Goal: Task Accomplishment & Management: Complete application form

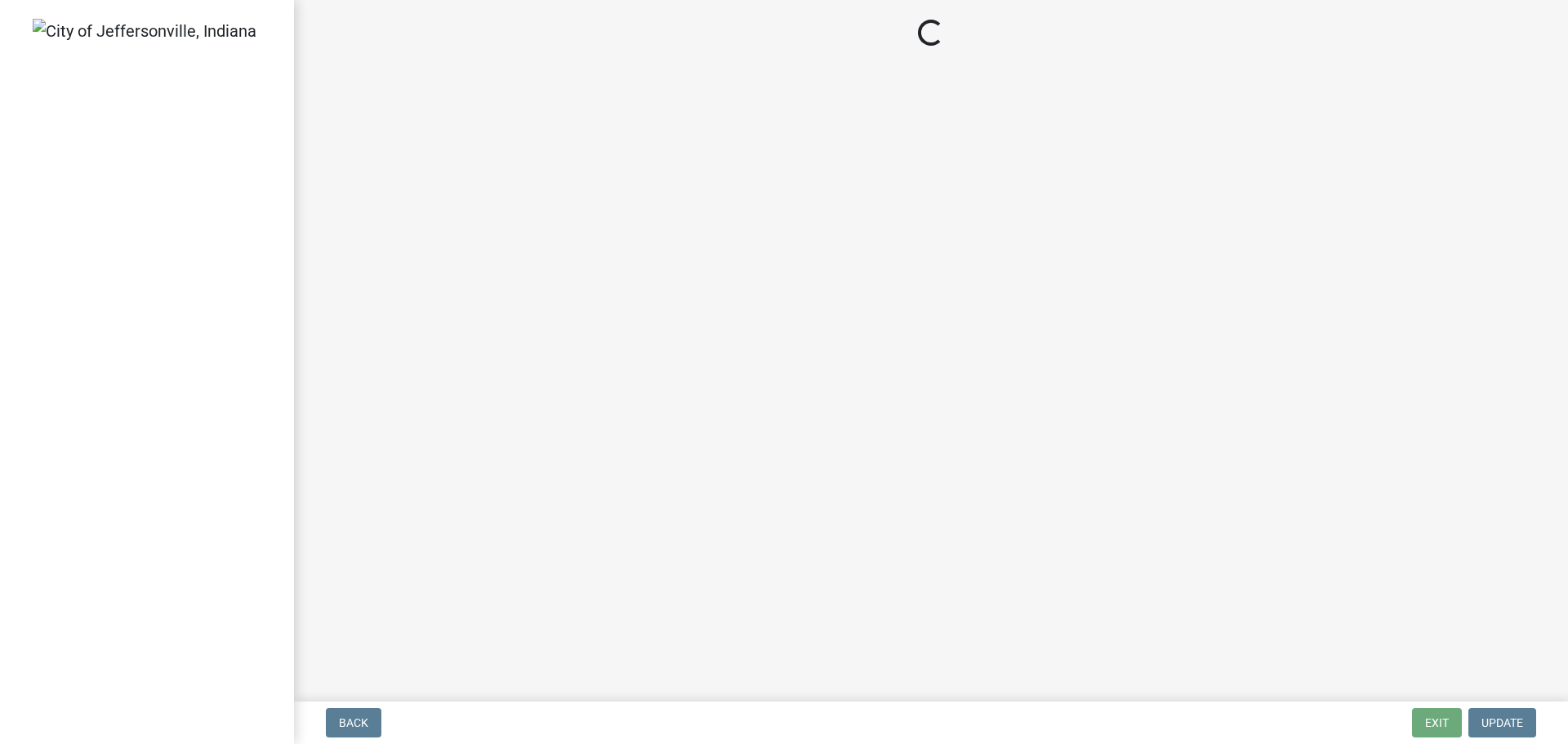
select select "3: 3"
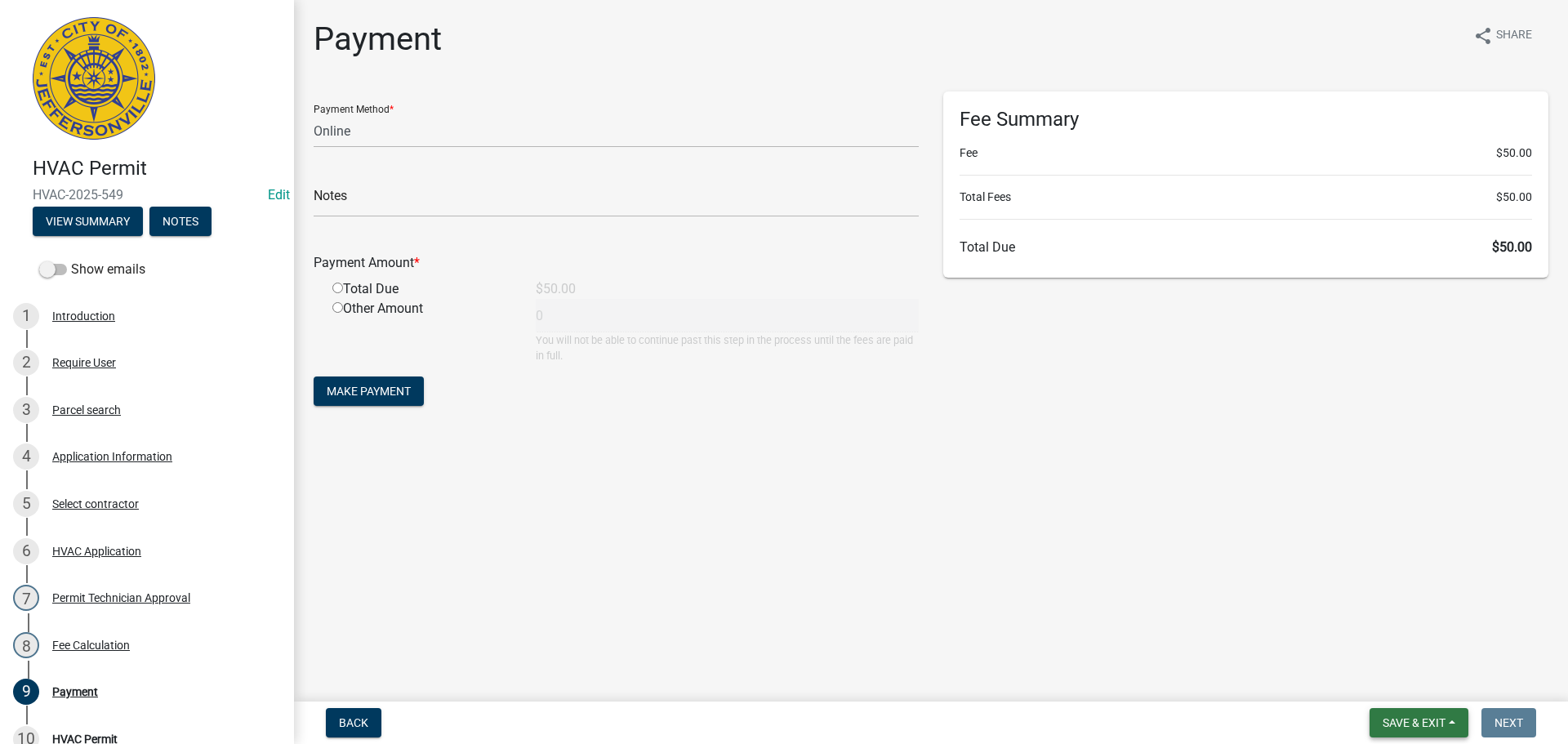
click at [1421, 717] on span "Save & Exit" at bounding box center [1413, 723] width 63 height 14
click at [1403, 679] on button "Save & Exit" at bounding box center [1402, 680] width 130 height 40
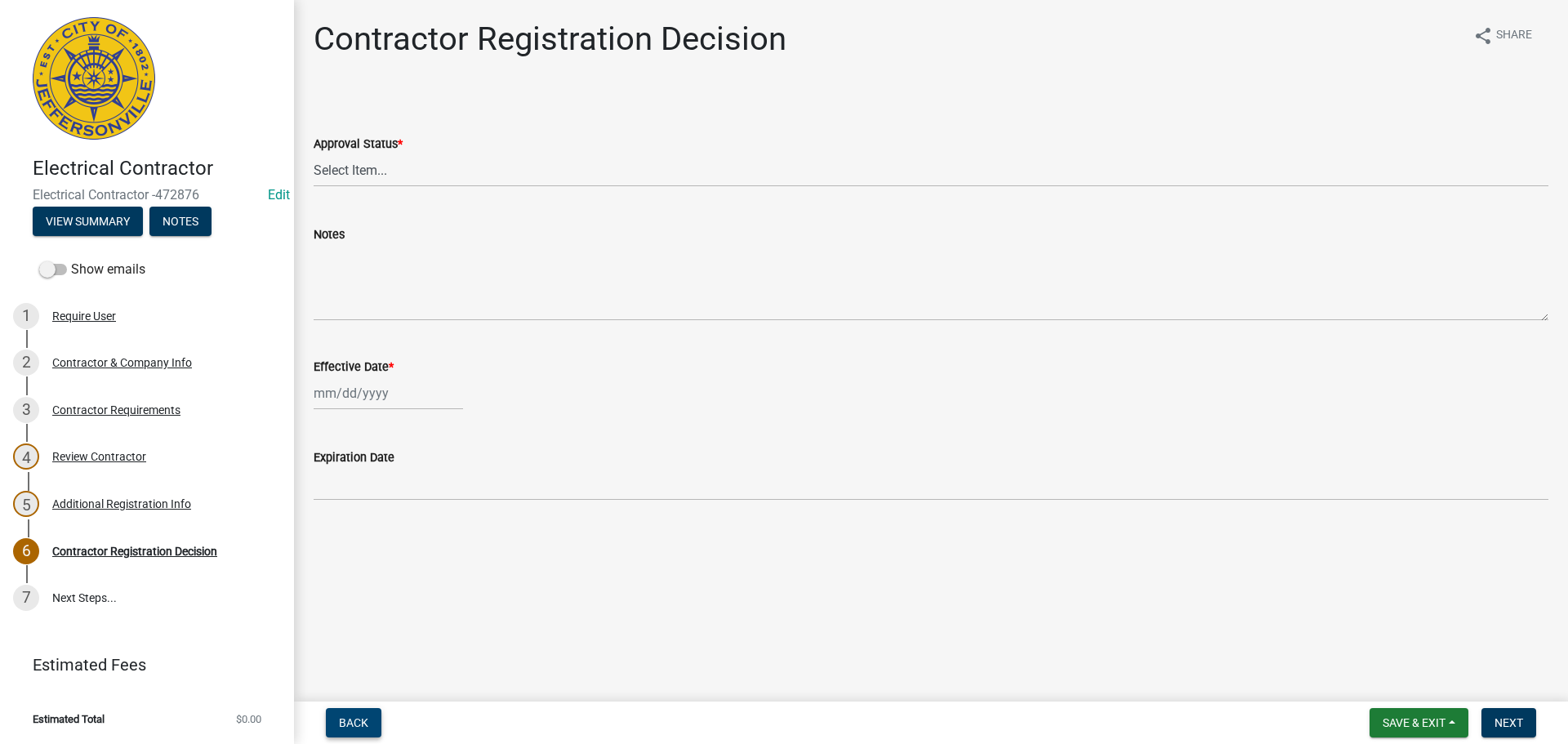
click at [339, 717] on span "Back" at bounding box center [354, 723] width 29 height 14
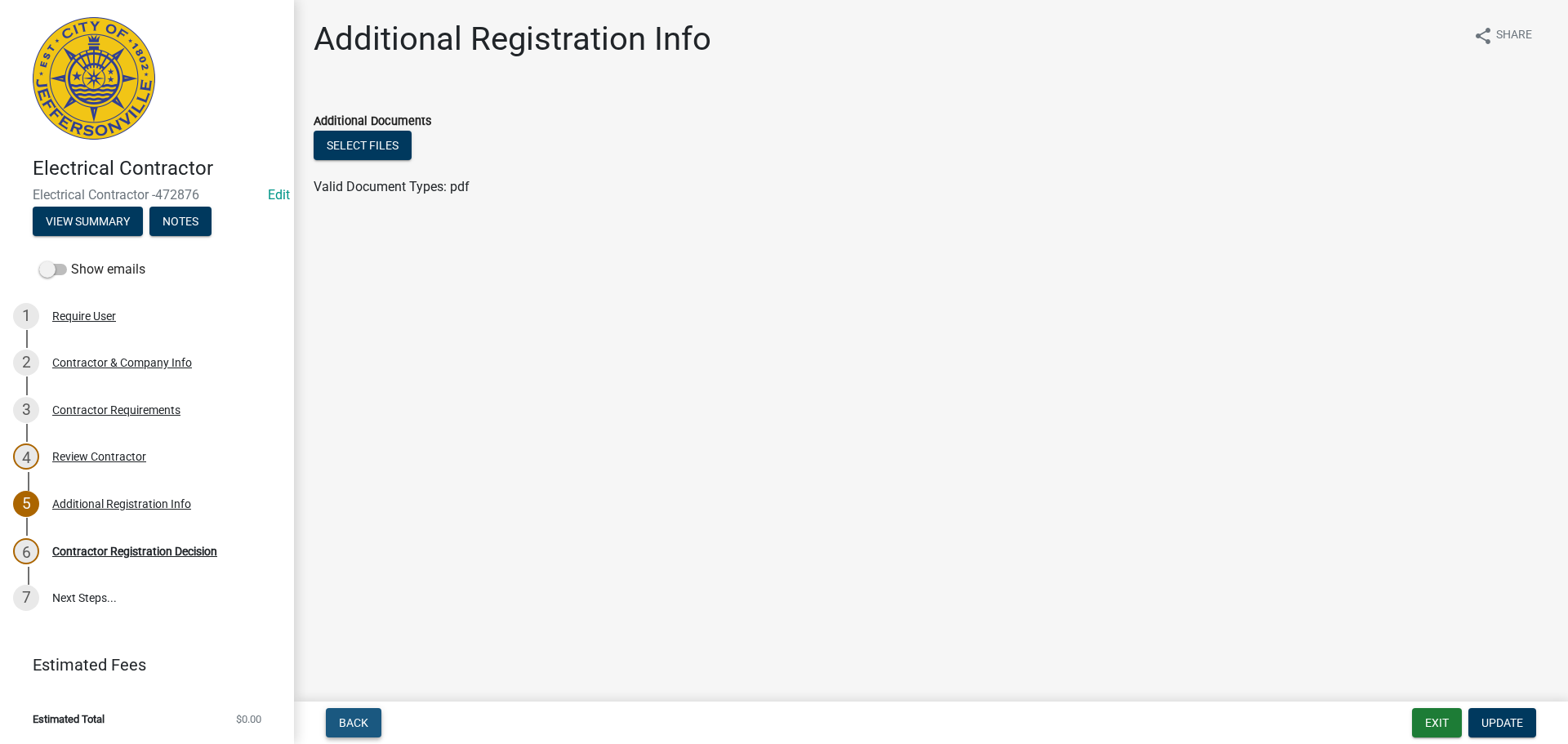
click at [361, 730] on span "Back" at bounding box center [354, 723] width 29 height 14
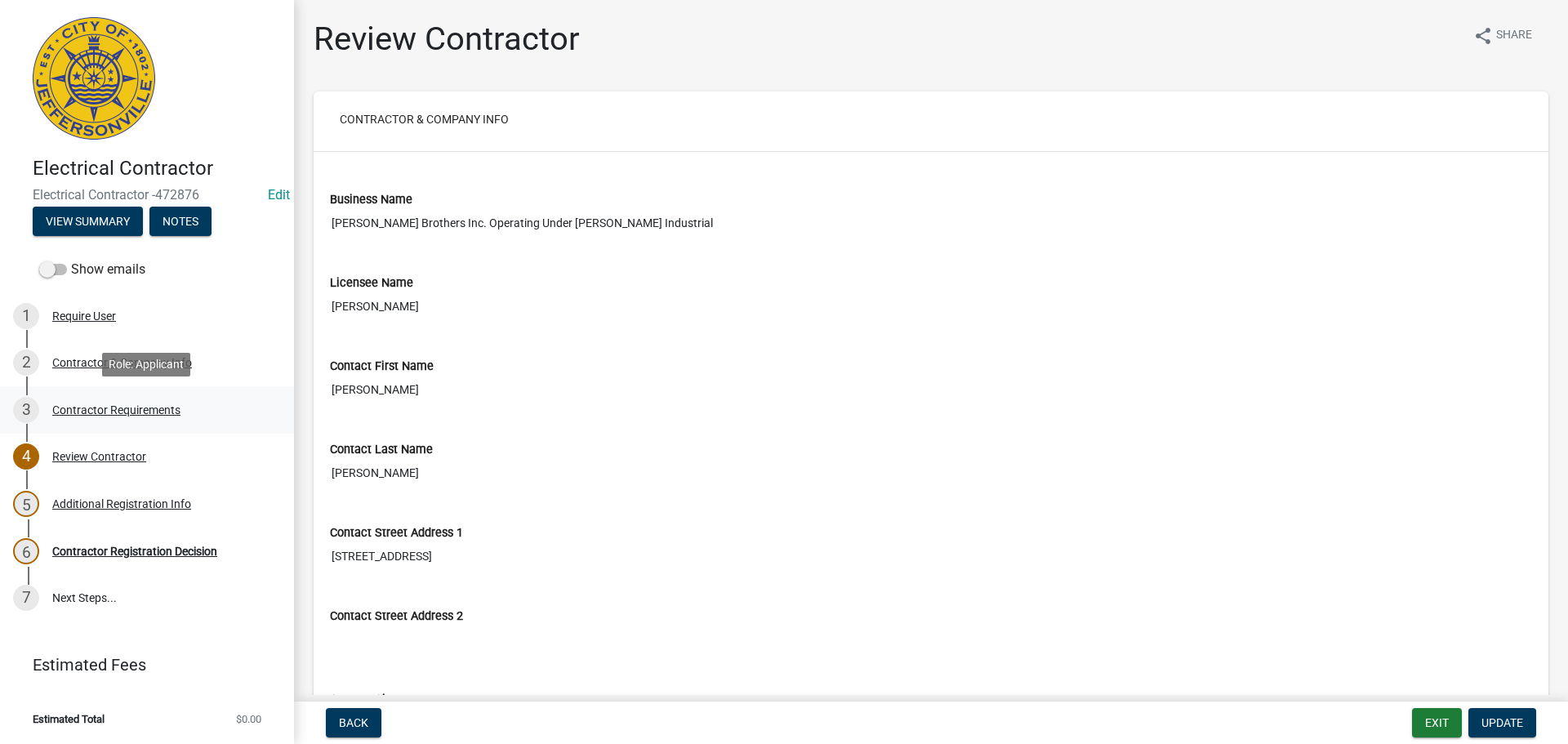
click at [74, 404] on div "Contractor Requirements" at bounding box center [116, 410] width 128 height 12
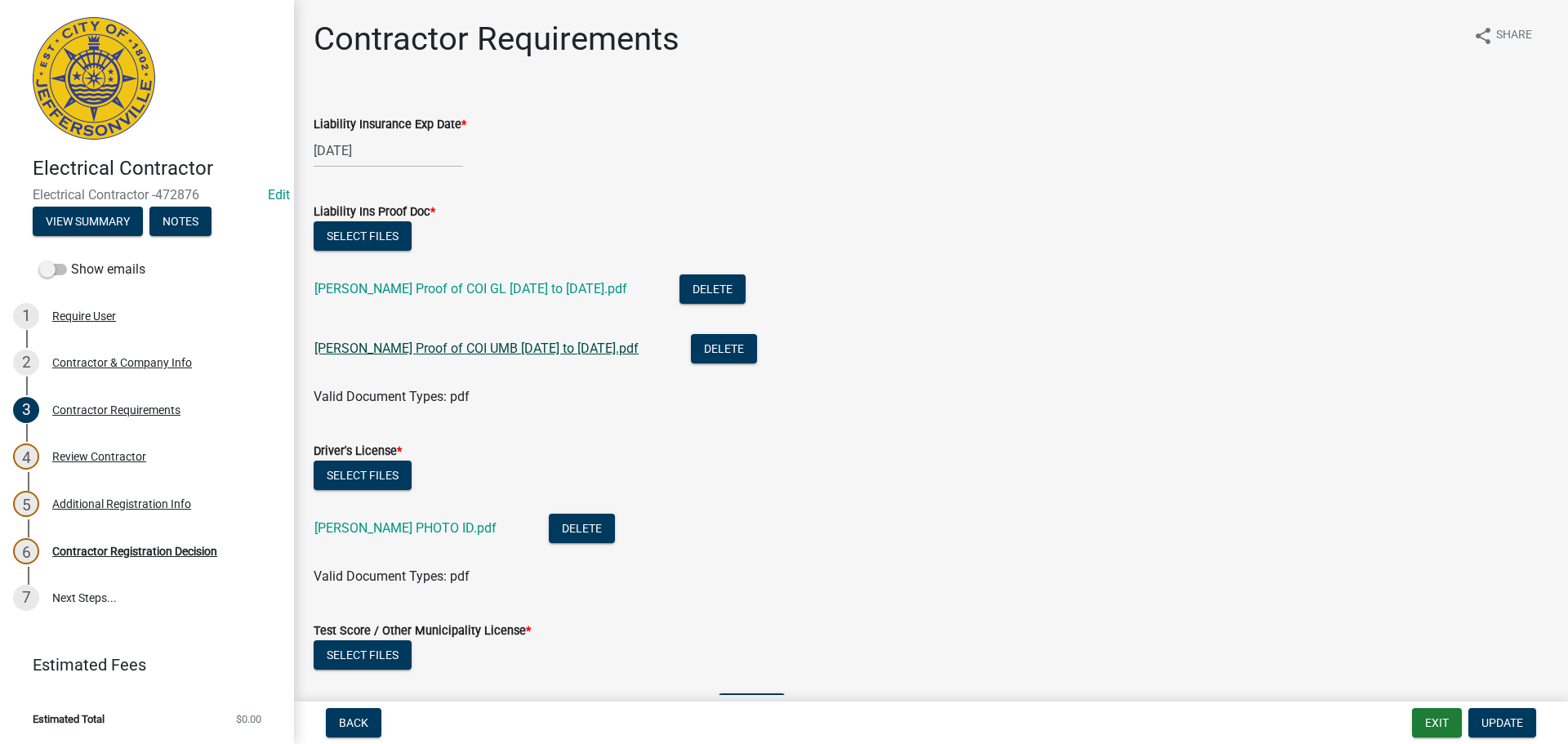
click at [463, 348] on link "Renfrow Proof of COI UMB 2025 to 2026.pdf" at bounding box center [475, 348] width 324 height 15
click at [691, 349] on button "Delete" at bounding box center [724, 349] width 66 height 29
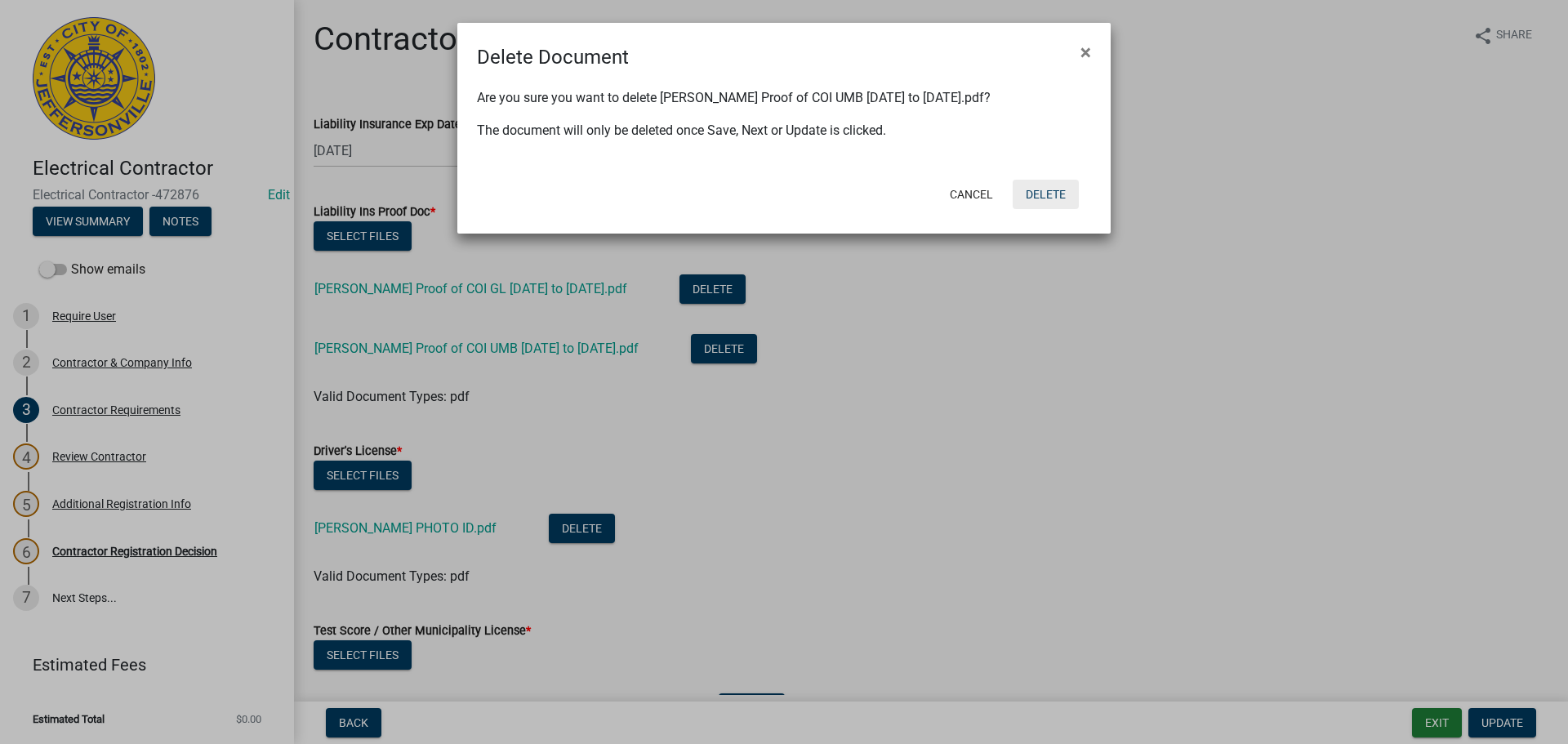
click at [1044, 195] on button "Delete" at bounding box center [1045, 194] width 66 height 29
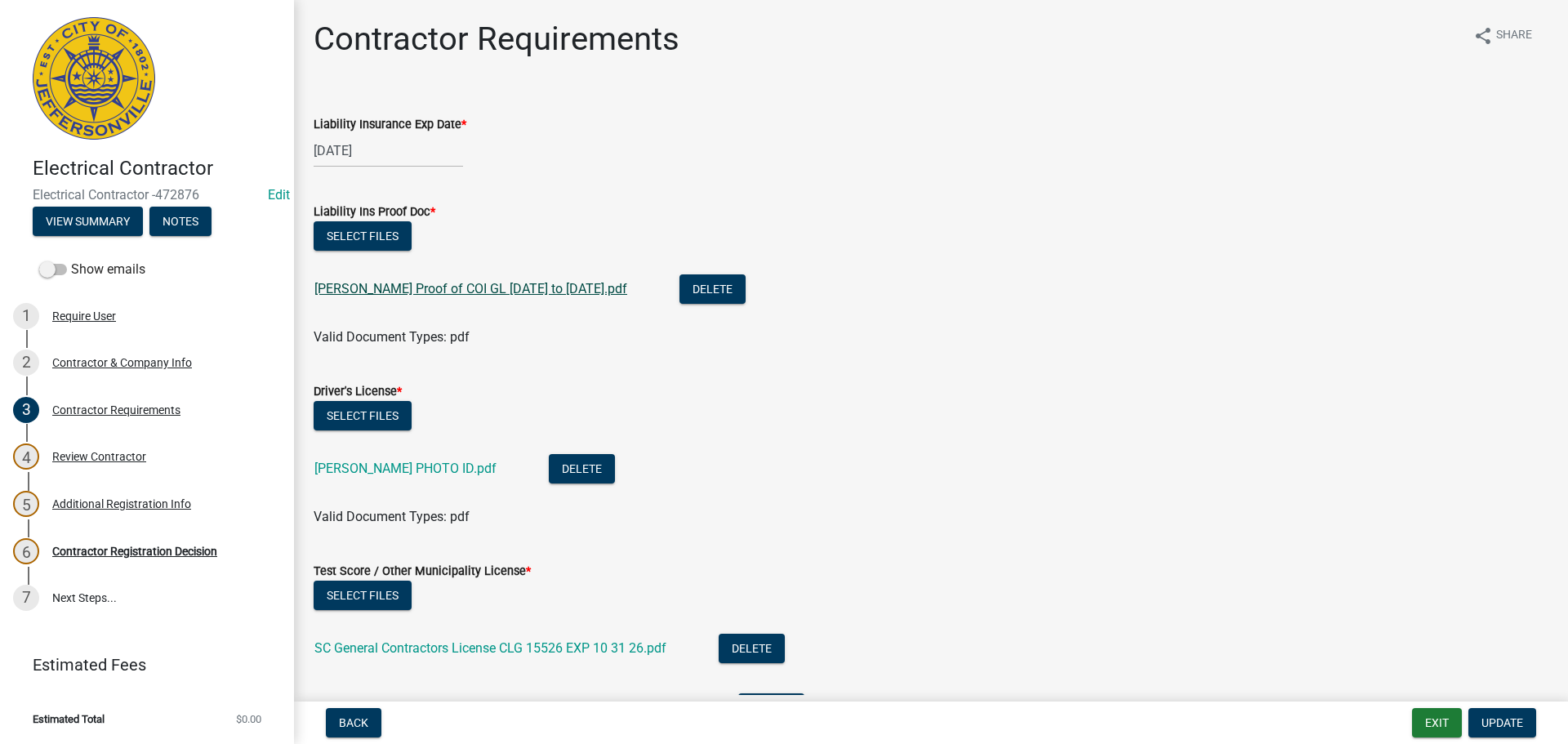
click at [537, 283] on link "Renfrow Proof of COI GL 2025 to 2026.pdf" at bounding box center [470, 289] width 313 height 15
click at [679, 280] on button "Delete" at bounding box center [712, 289] width 66 height 29
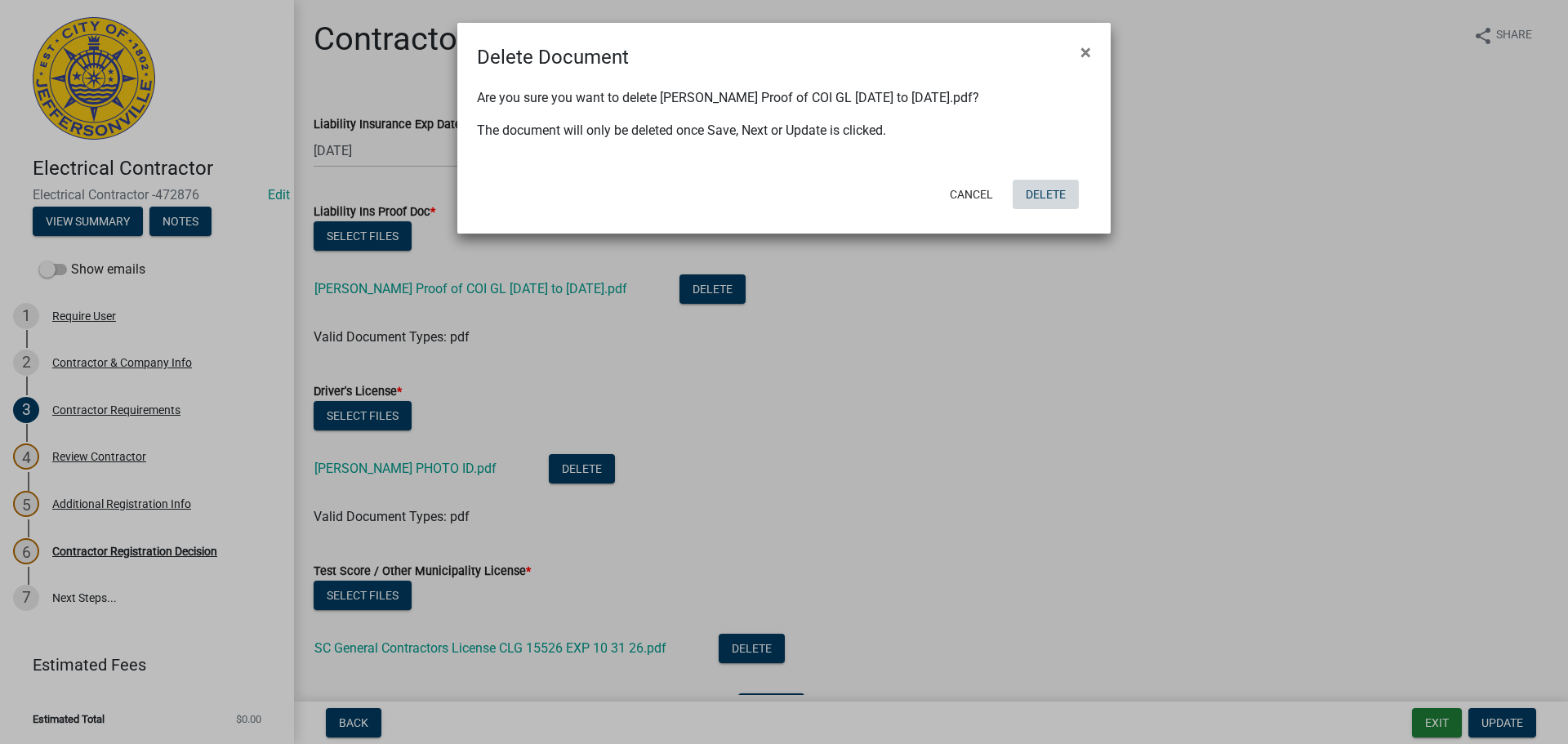
drag, startPoint x: 1037, startPoint y: 191, endPoint x: 1025, endPoint y: 198, distance: 13.9
click at [1036, 197] on button "Delete" at bounding box center [1045, 194] width 66 height 29
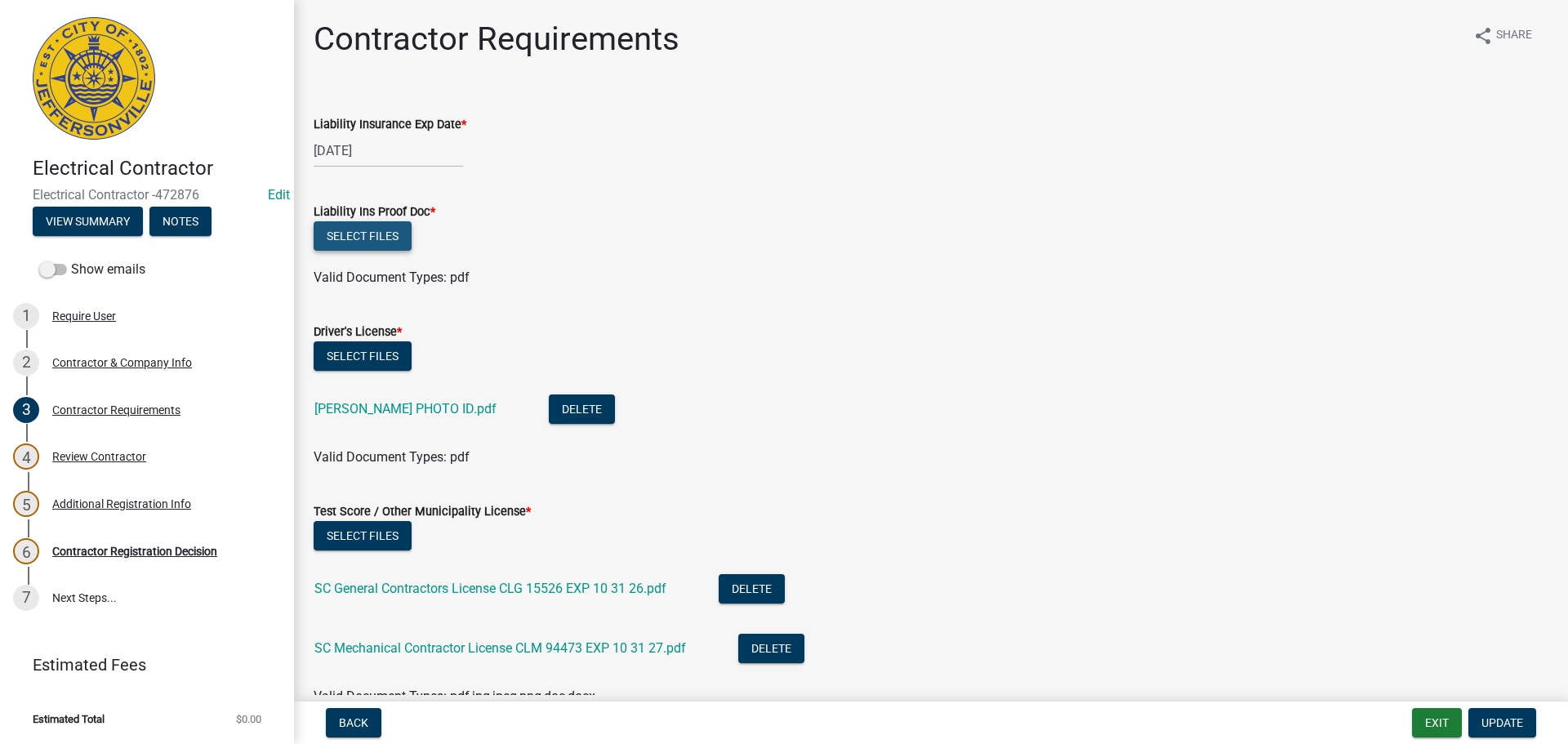
click at [369, 235] on button "Select files" at bounding box center [362, 236] width 98 height 29
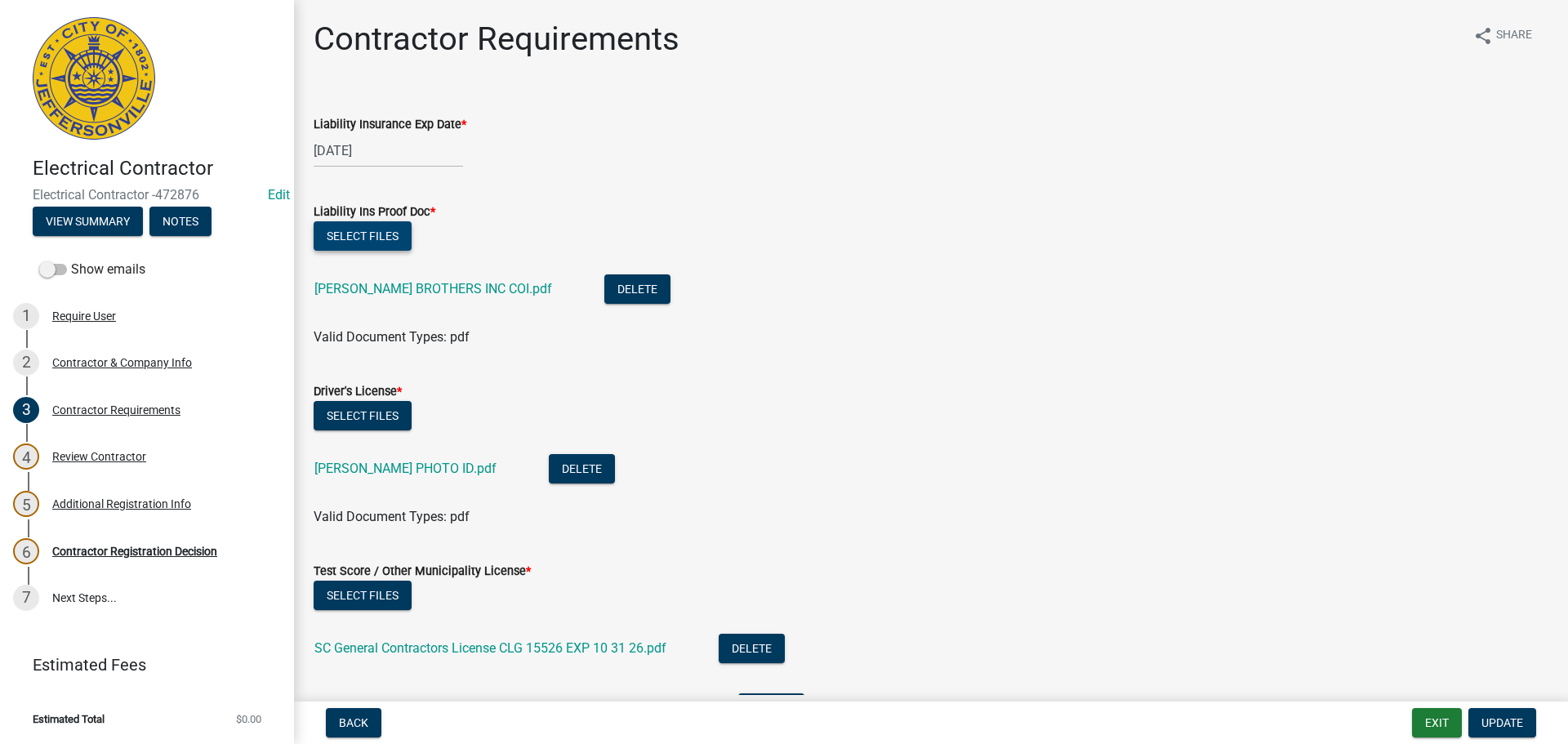
scroll to position [150, 0]
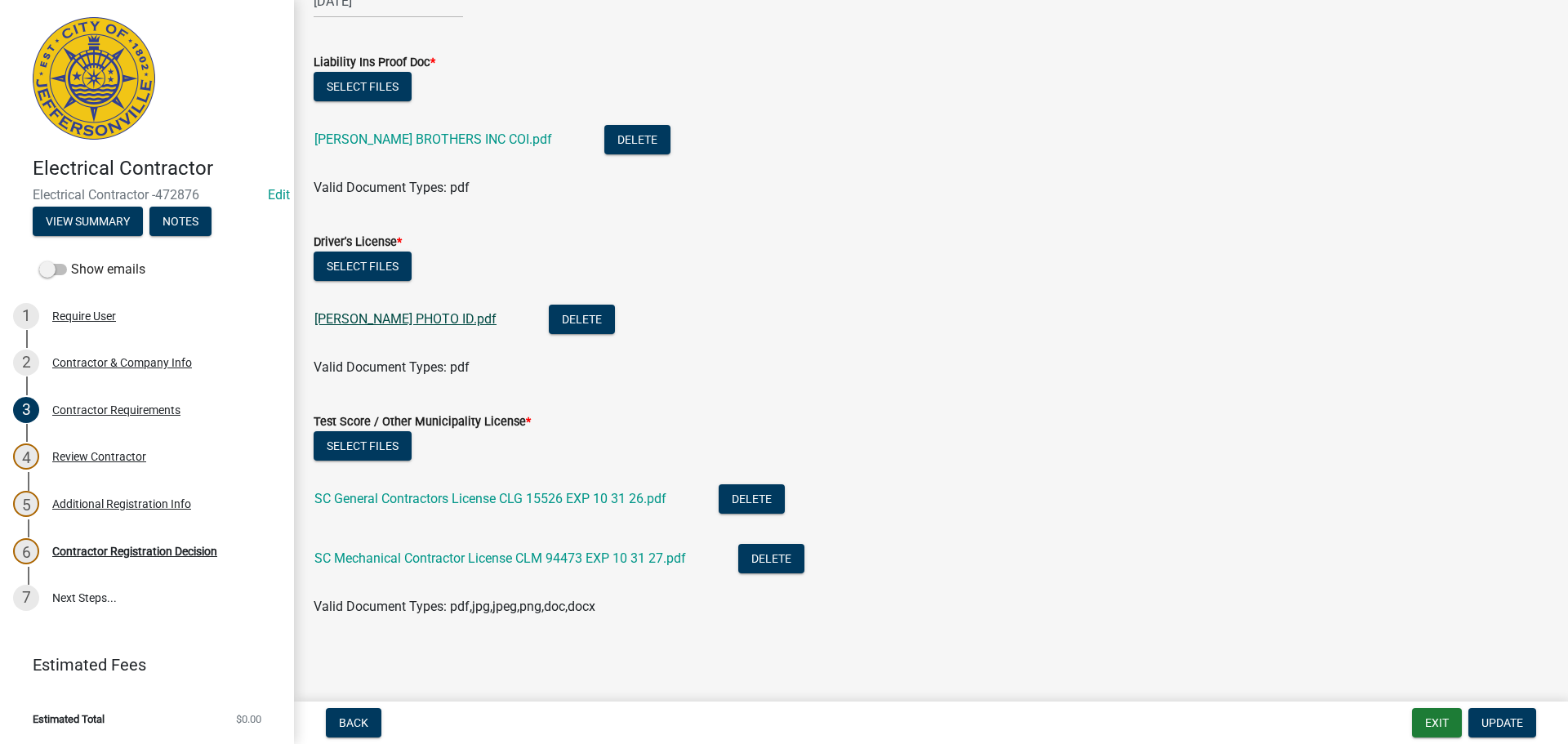
click at [363, 321] on link "MICHAEL SCRUGGS PHOTO ID.pdf" at bounding box center [405, 319] width 182 height 15
click at [1494, 718] on span "Update" at bounding box center [1501, 723] width 42 height 14
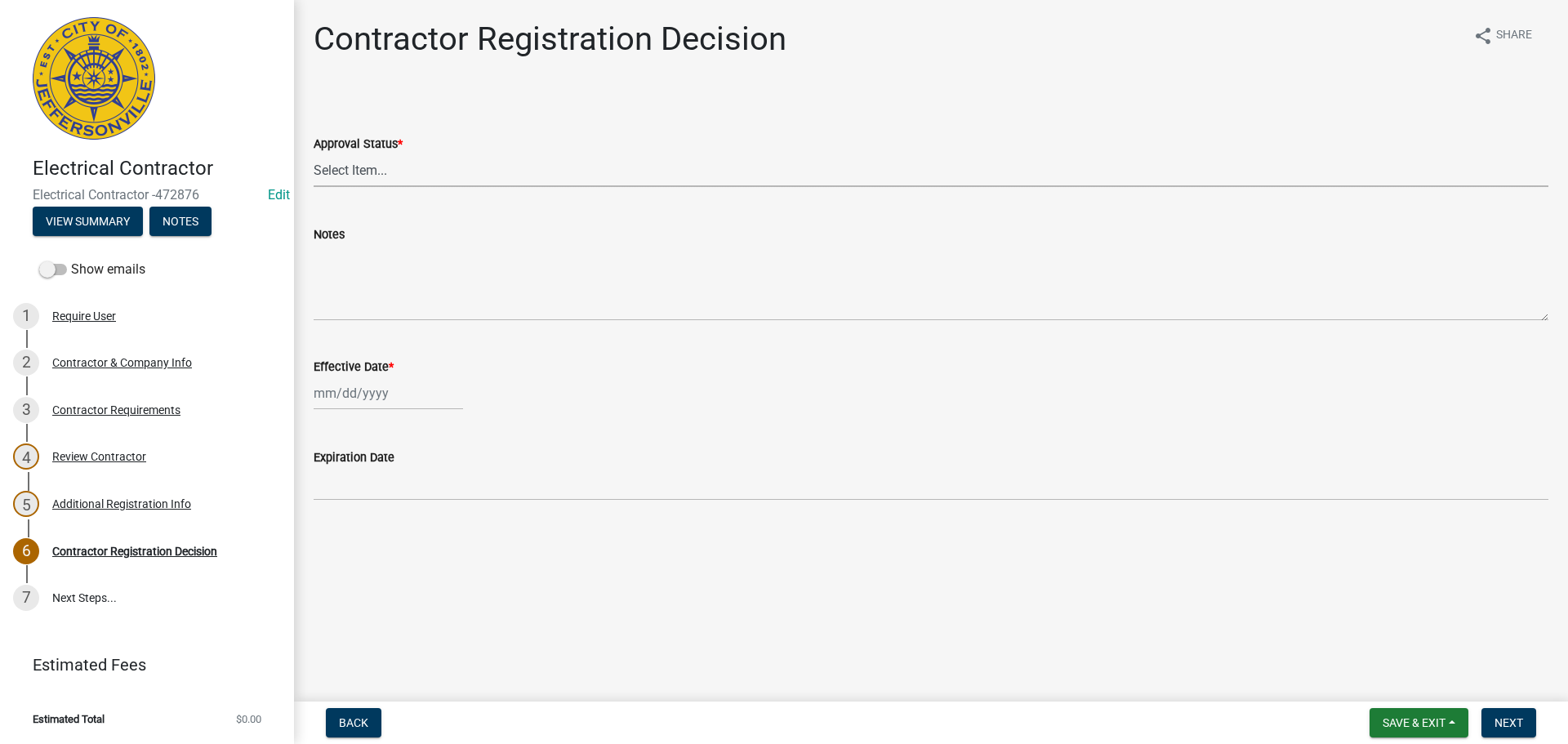
click at [345, 167] on select "Select Item... Approved Denied" at bounding box center [931, 170] width 1235 height 34
click at [314, 154] on select "Select Item... Approved Denied" at bounding box center [931, 170] width 1235 height 34
select select "4b86b809-39dd-4c68-9f3d-fdb3e7050482"
select select "9"
select select "2025"
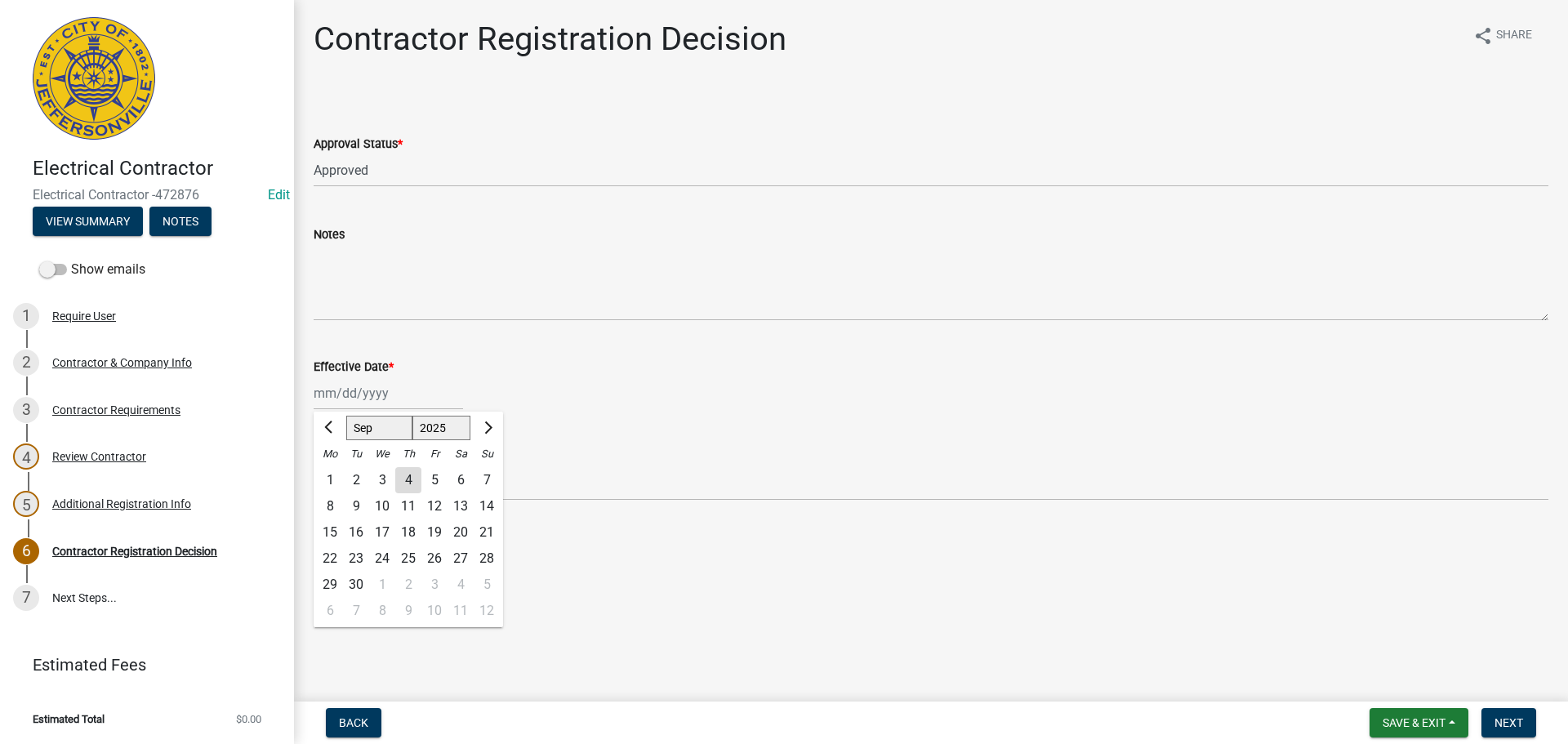
click at [333, 399] on div "Jan Feb Mar Apr May Jun Jul Aug Sep Oct Nov Dec 1525 1526 1527 1528 1529 1530 1…" at bounding box center [388, 393] width 150 height 34
click at [413, 478] on div "4" at bounding box center [408, 479] width 26 height 26
type input "09/04/2025"
click at [1516, 716] on span "Next" at bounding box center [1508, 723] width 29 height 14
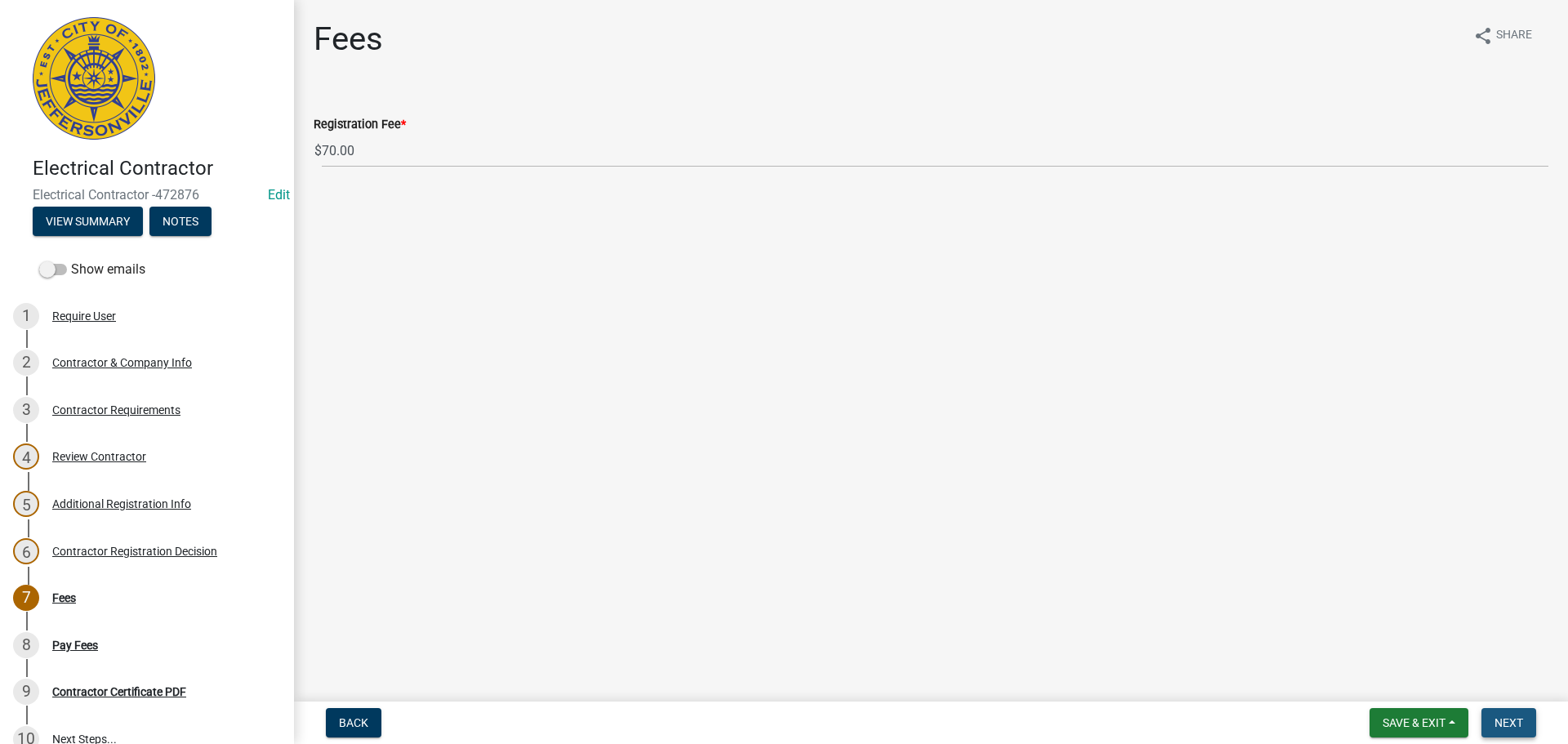
click at [1508, 721] on span "Next" at bounding box center [1508, 723] width 29 height 14
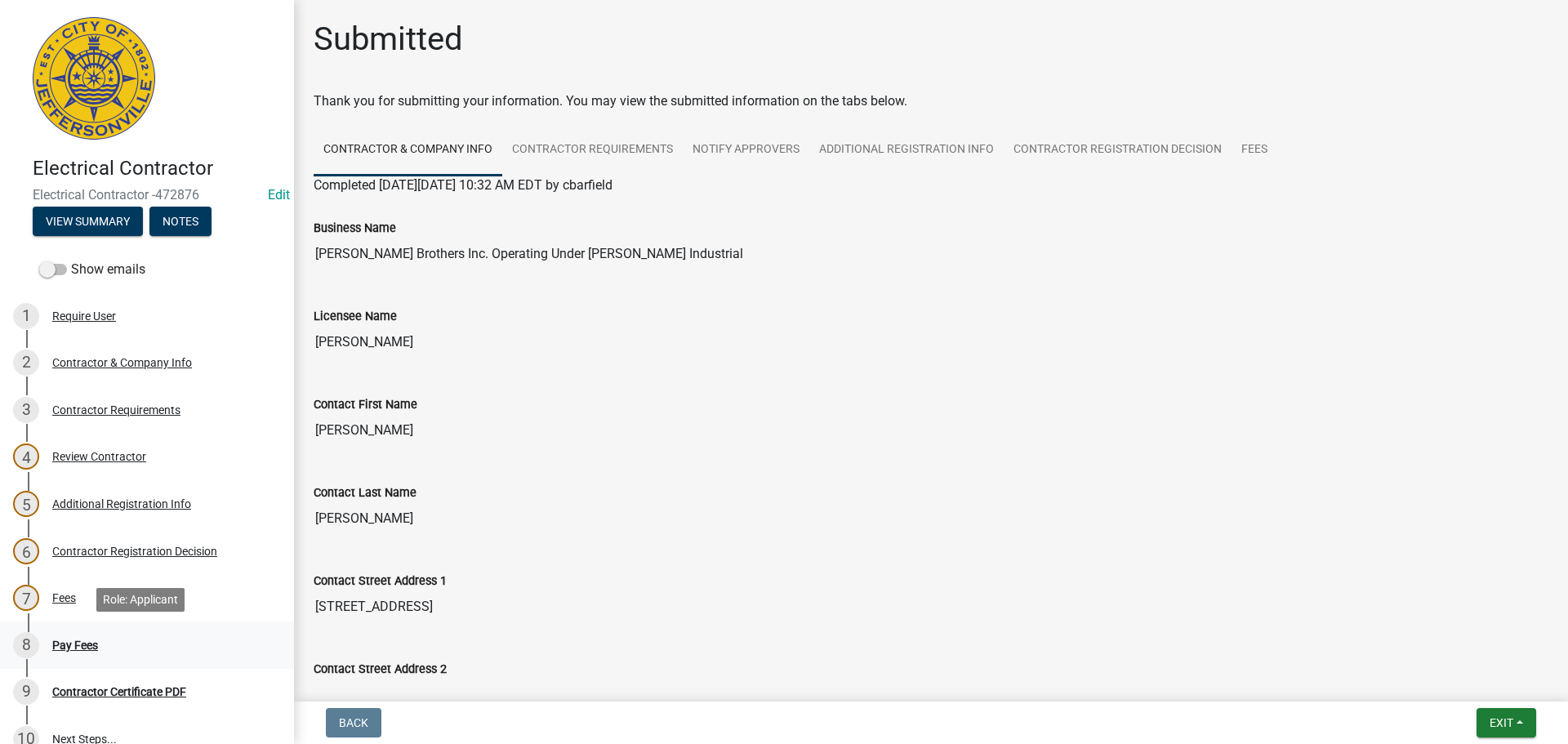
click at [56, 641] on div "Pay Fees" at bounding box center [74, 645] width 45 height 12
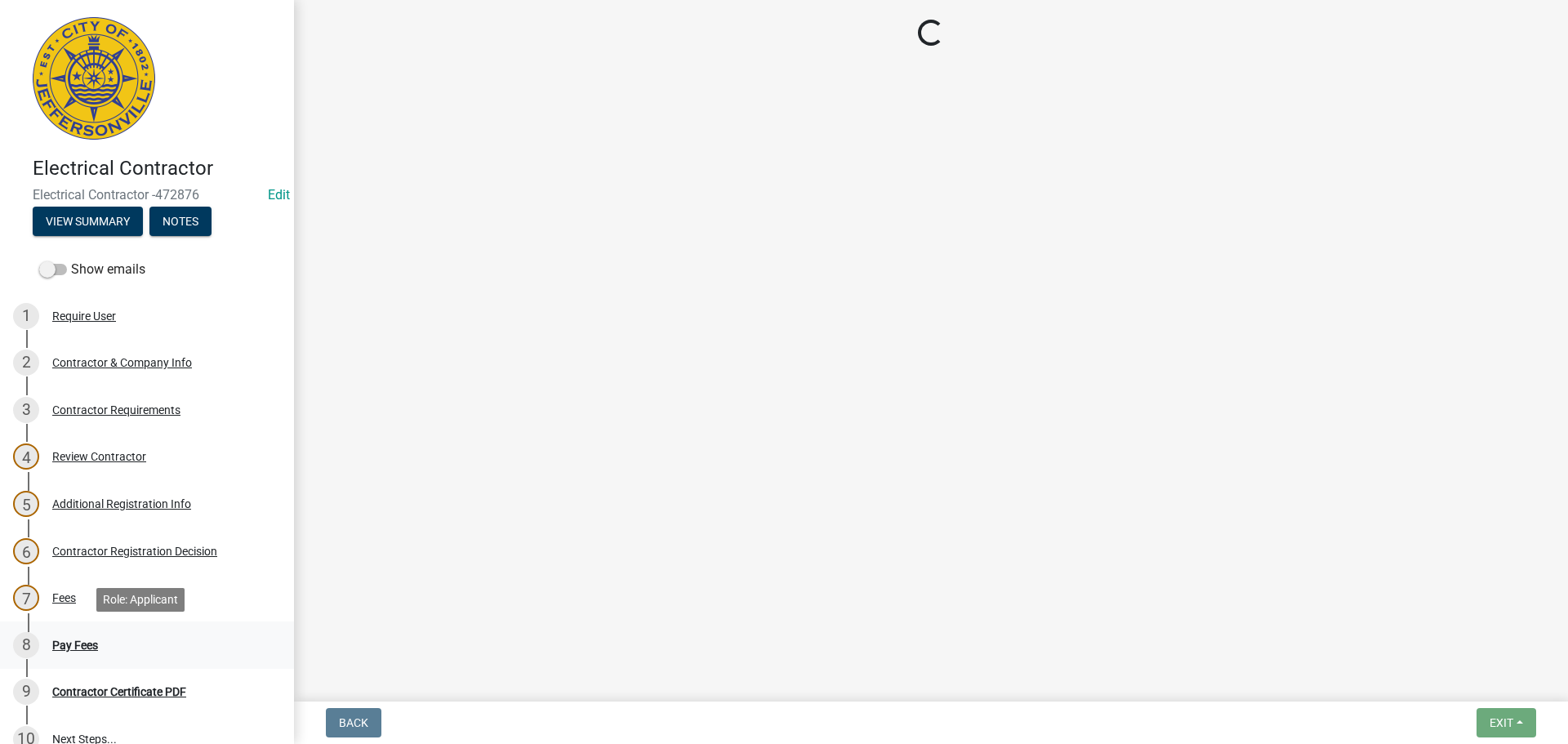
select select "3: 3"
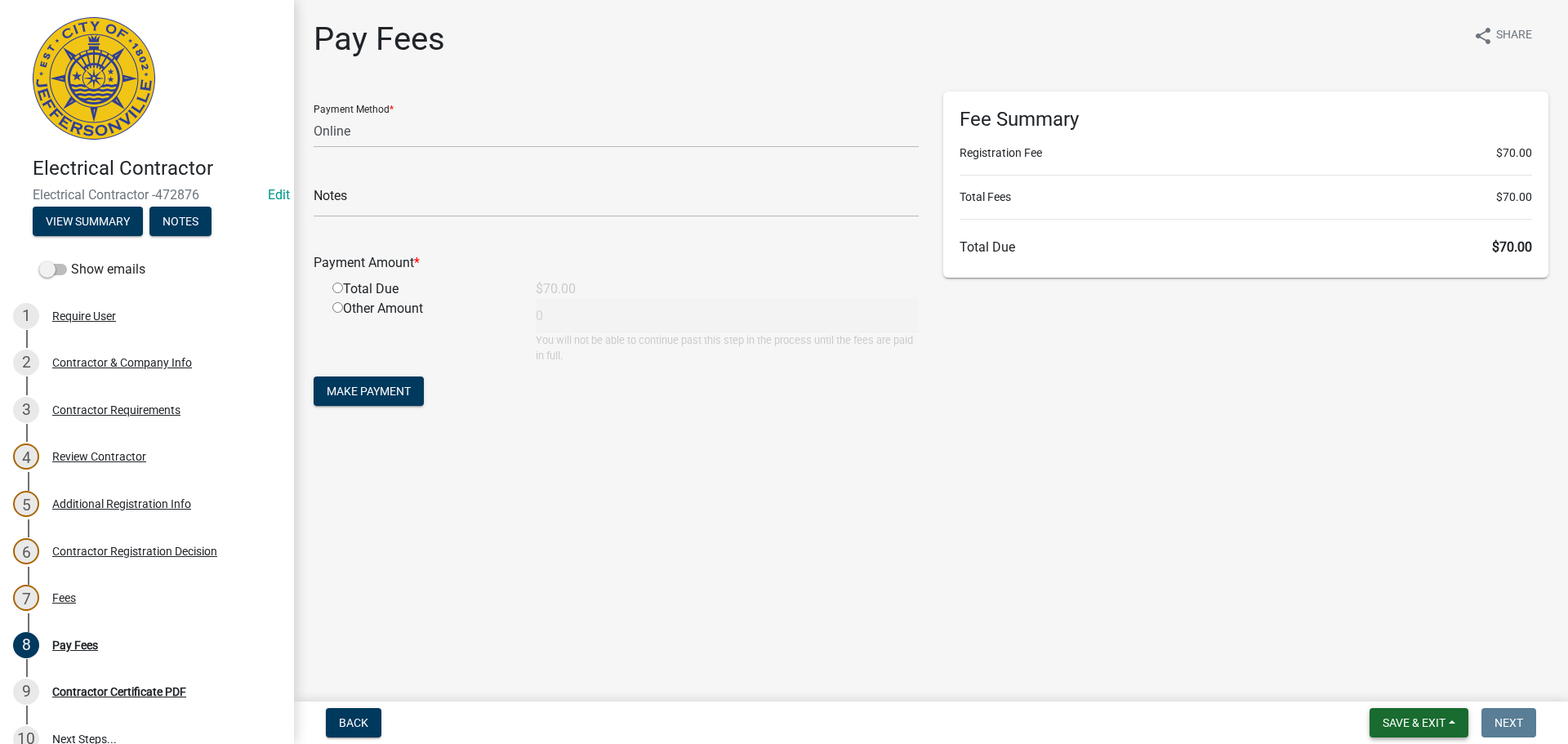
click at [1420, 722] on span "Save & Exit" at bounding box center [1413, 723] width 63 height 14
drag, startPoint x: 1399, startPoint y: 674, endPoint x: 1173, endPoint y: 580, distance: 244.8
click at [1399, 675] on button "Save & Exit" at bounding box center [1402, 680] width 130 height 40
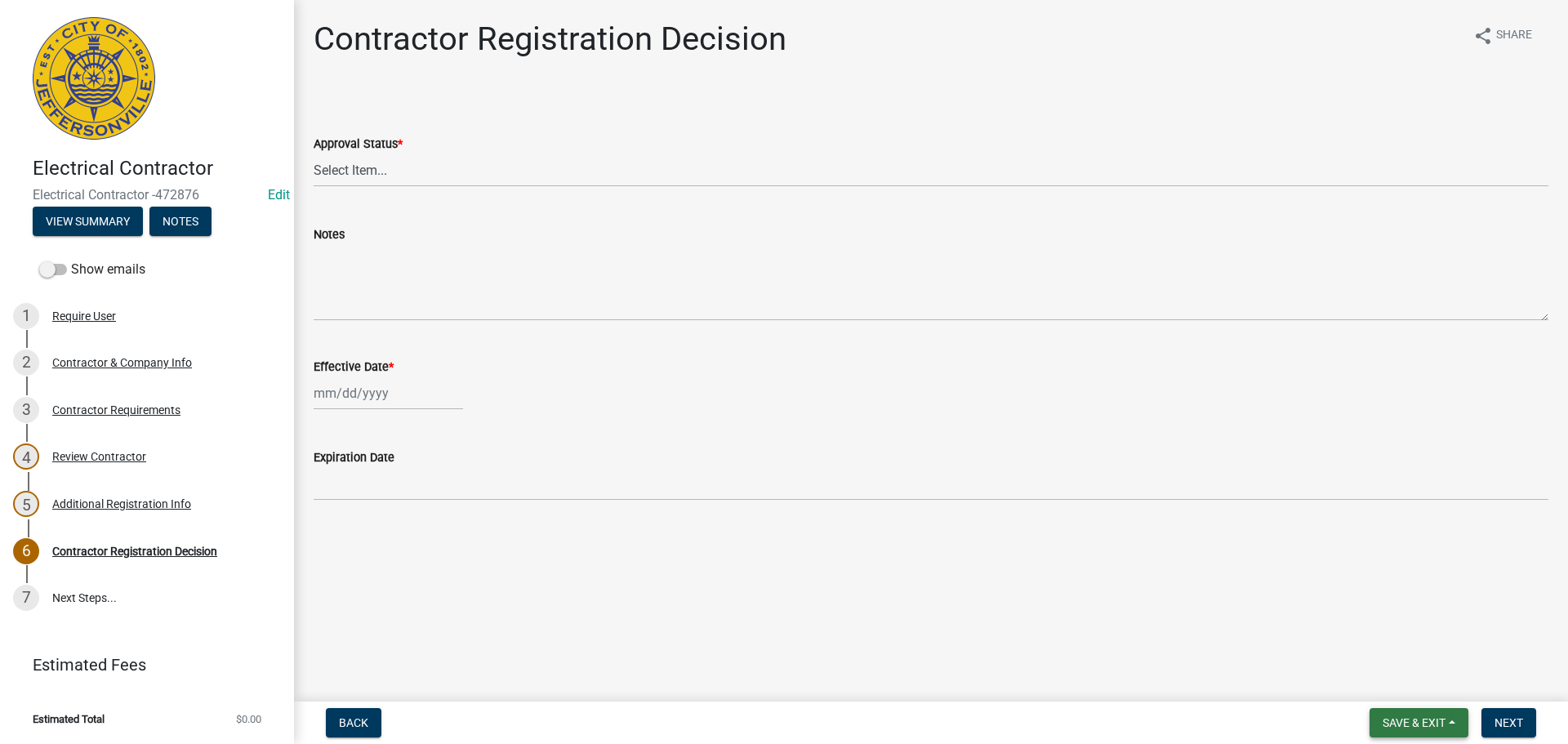
click at [1398, 718] on span "Save & Exit" at bounding box center [1413, 723] width 63 height 14
click at [1397, 682] on button "Save & Exit" at bounding box center [1402, 680] width 130 height 40
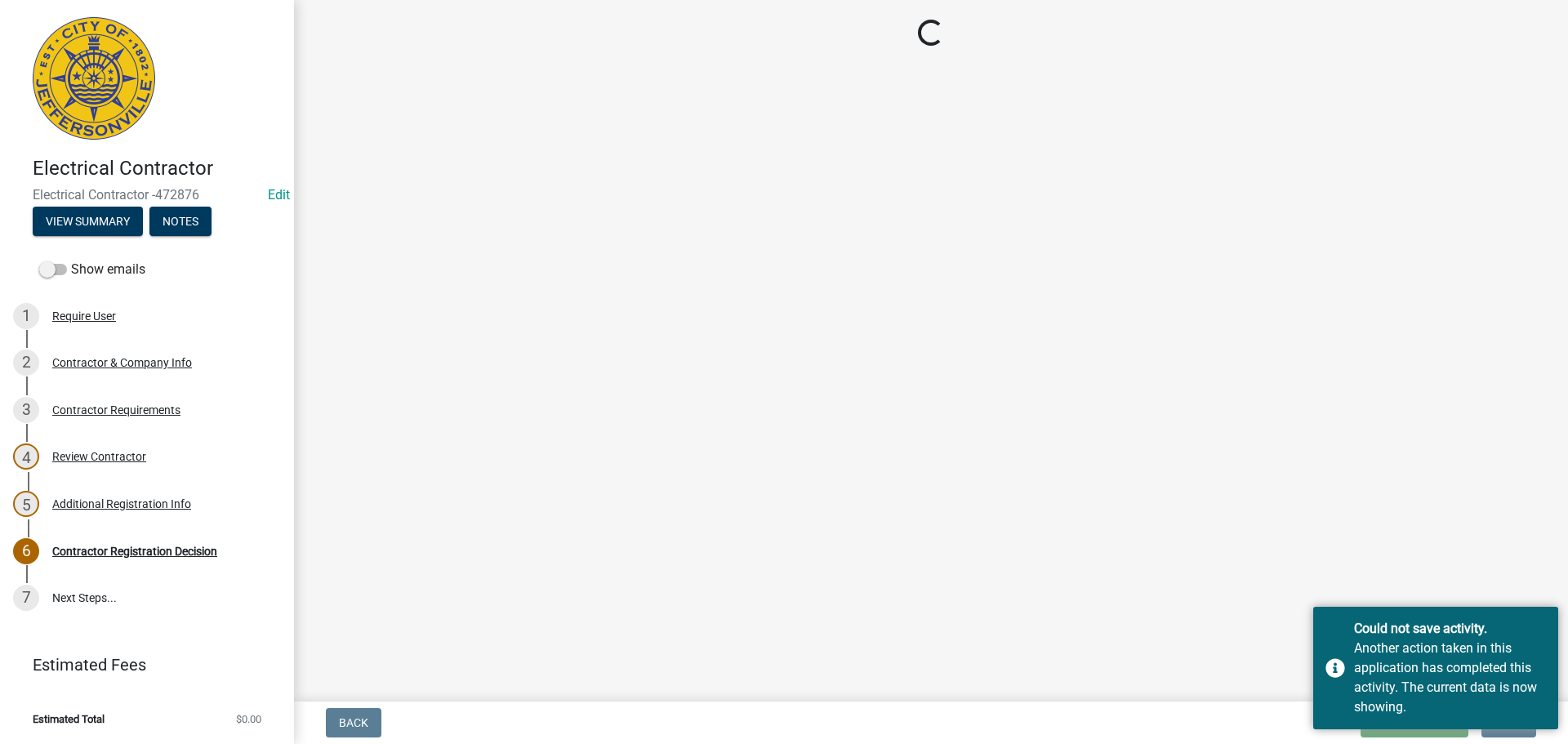
select select "4b86b809-39dd-4c68-9f3d-fdb3e7050482"
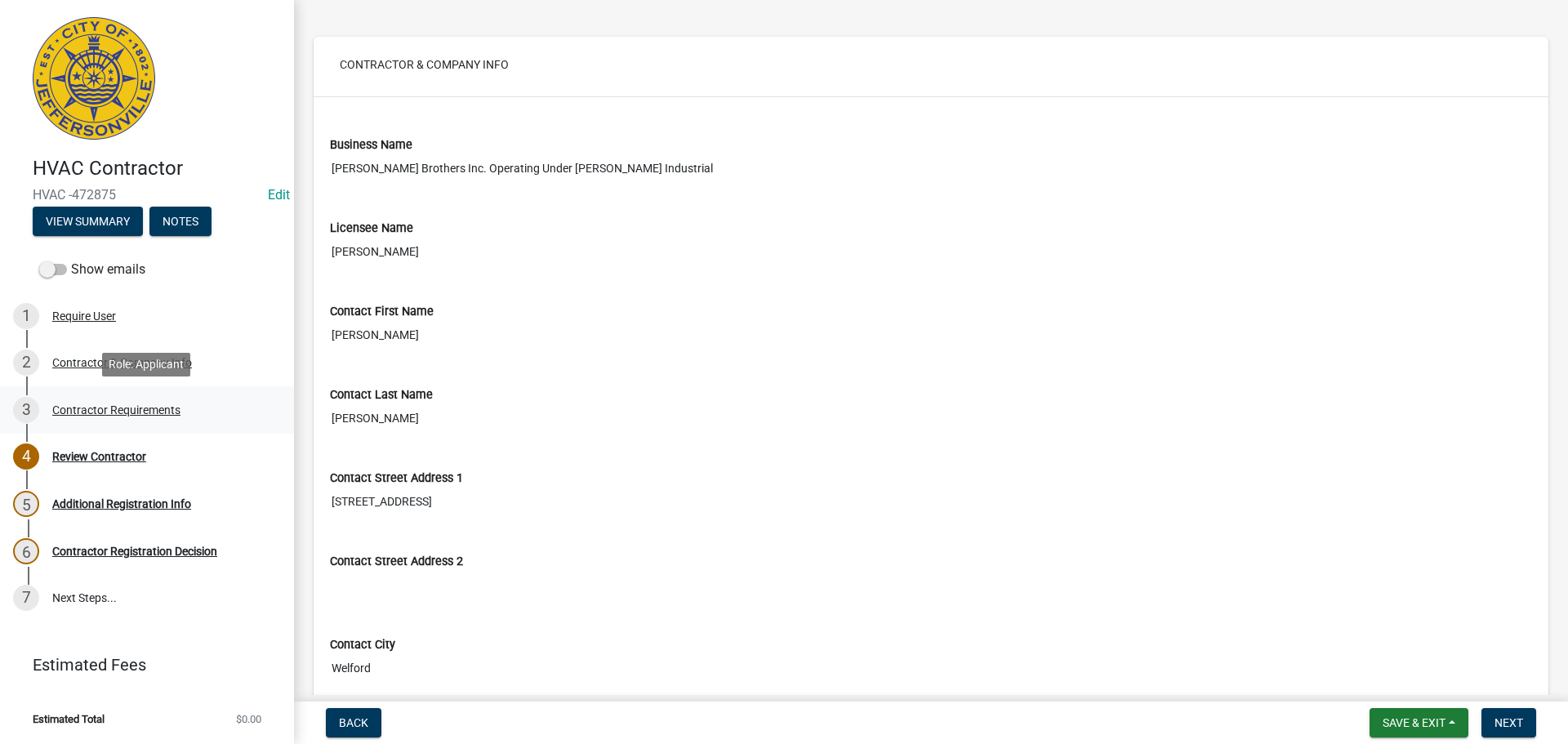
scroll to position [82, 0]
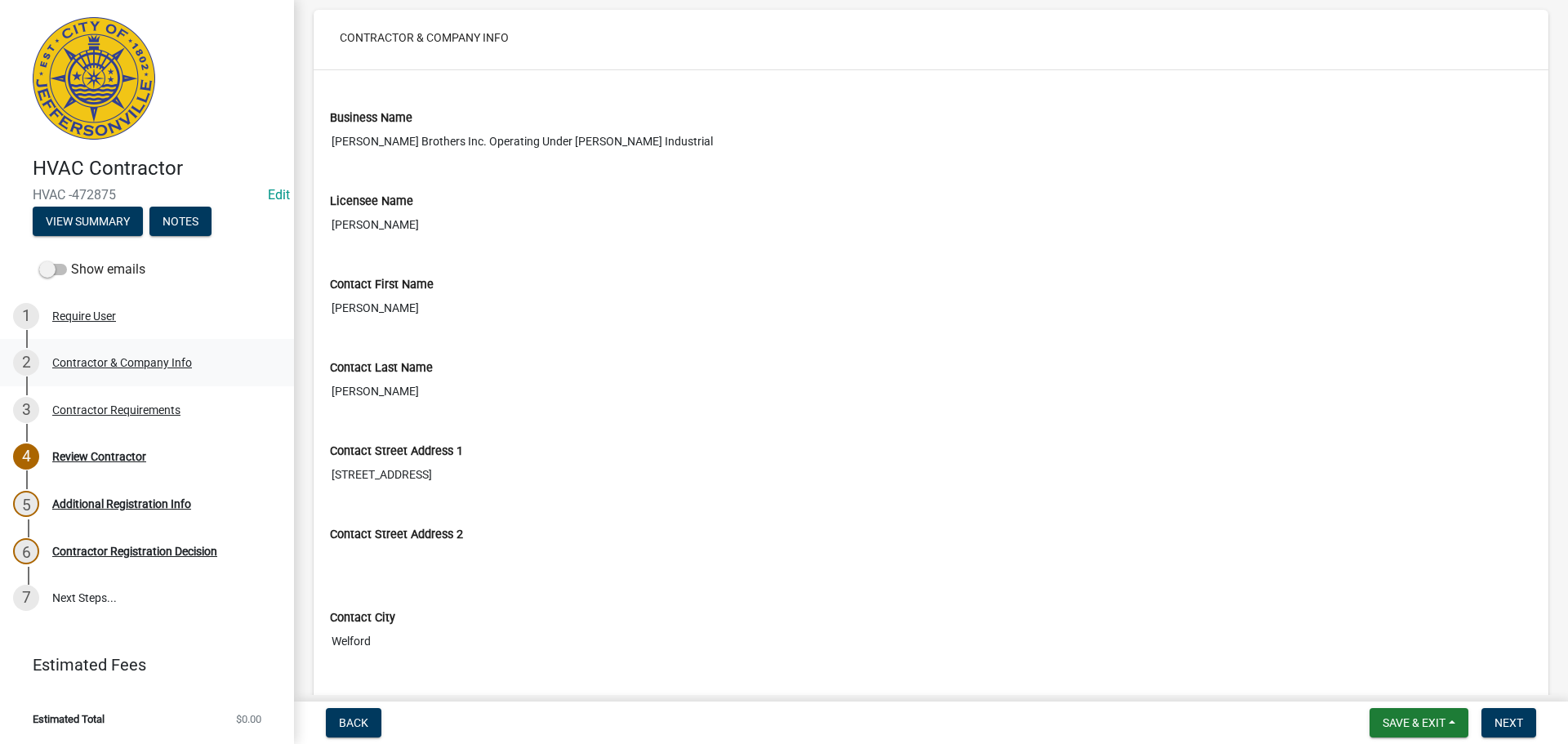
click at [113, 363] on div "Contractor & Company Info" at bounding box center [122, 362] width 140 height 12
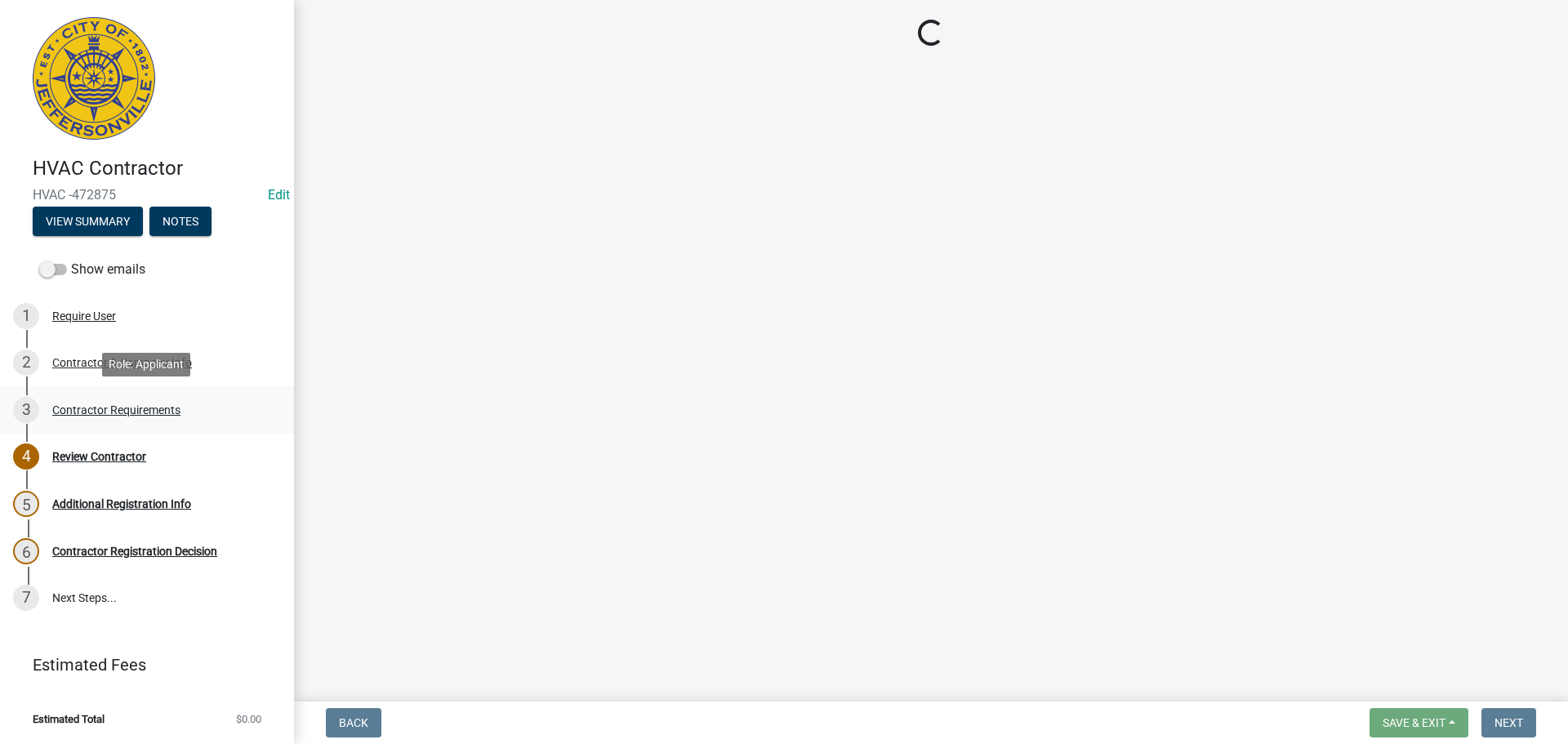
select select "SC"
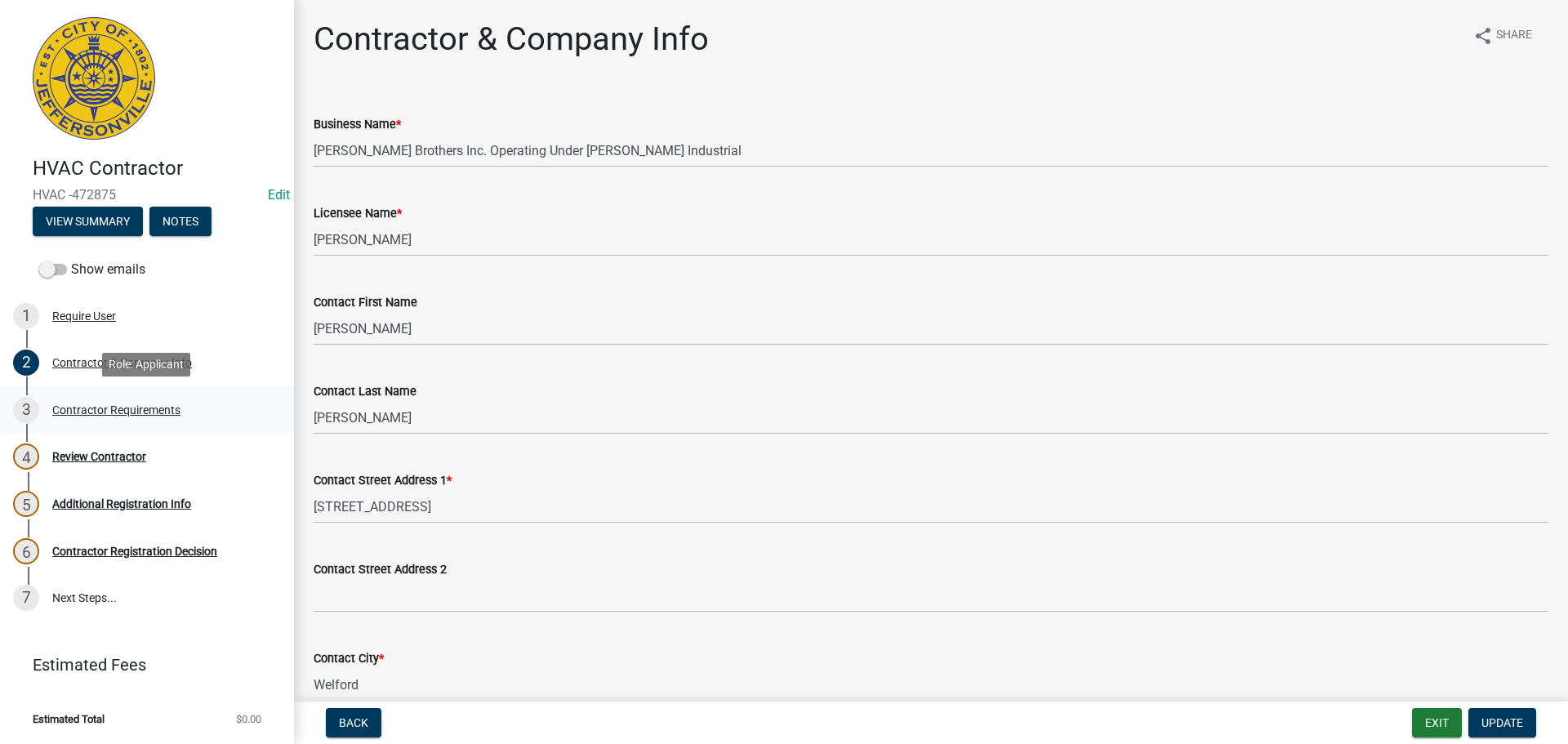
click at [119, 405] on div "Contractor Requirements" at bounding box center [116, 410] width 128 height 12
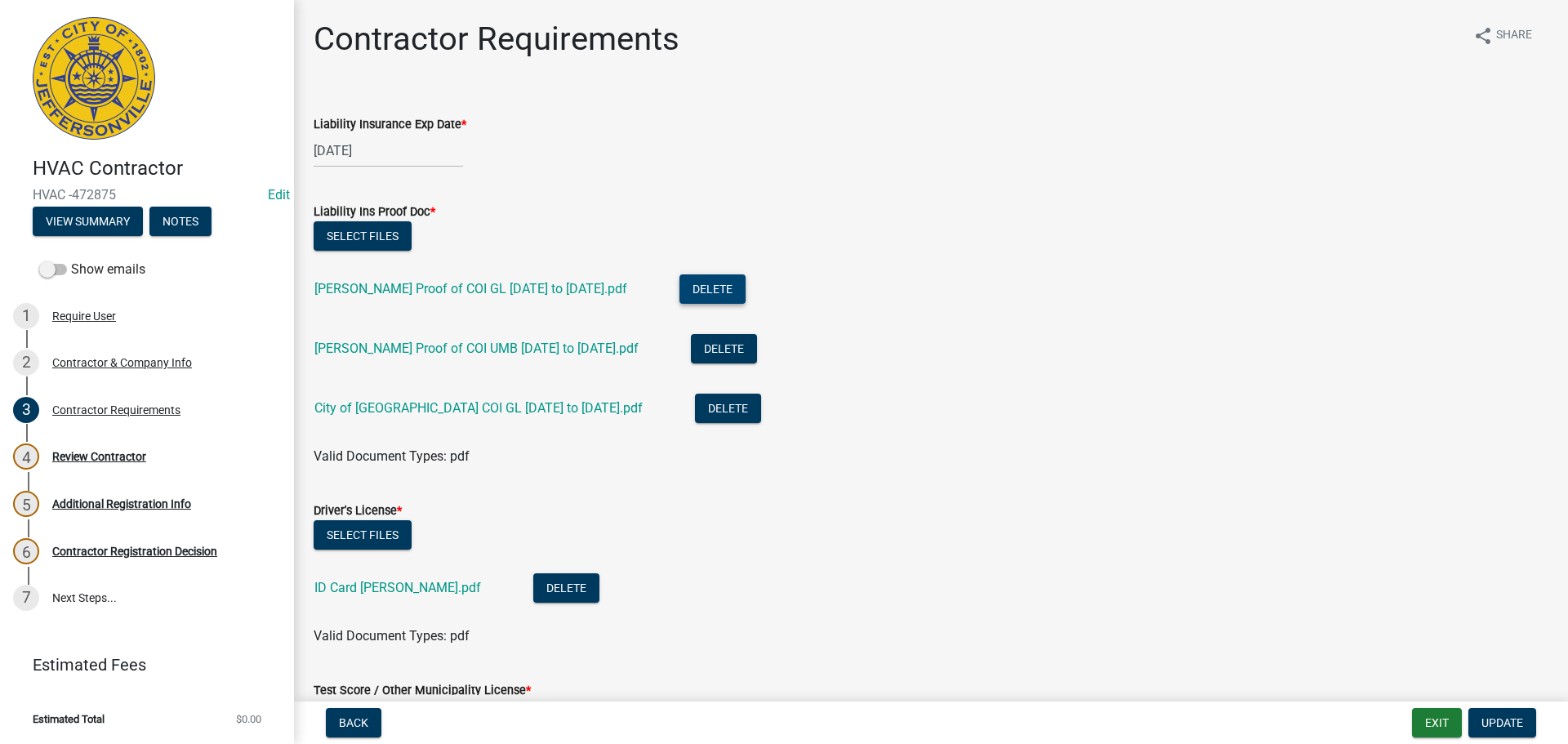
click at [679, 295] on button "Delete" at bounding box center [712, 289] width 66 height 29
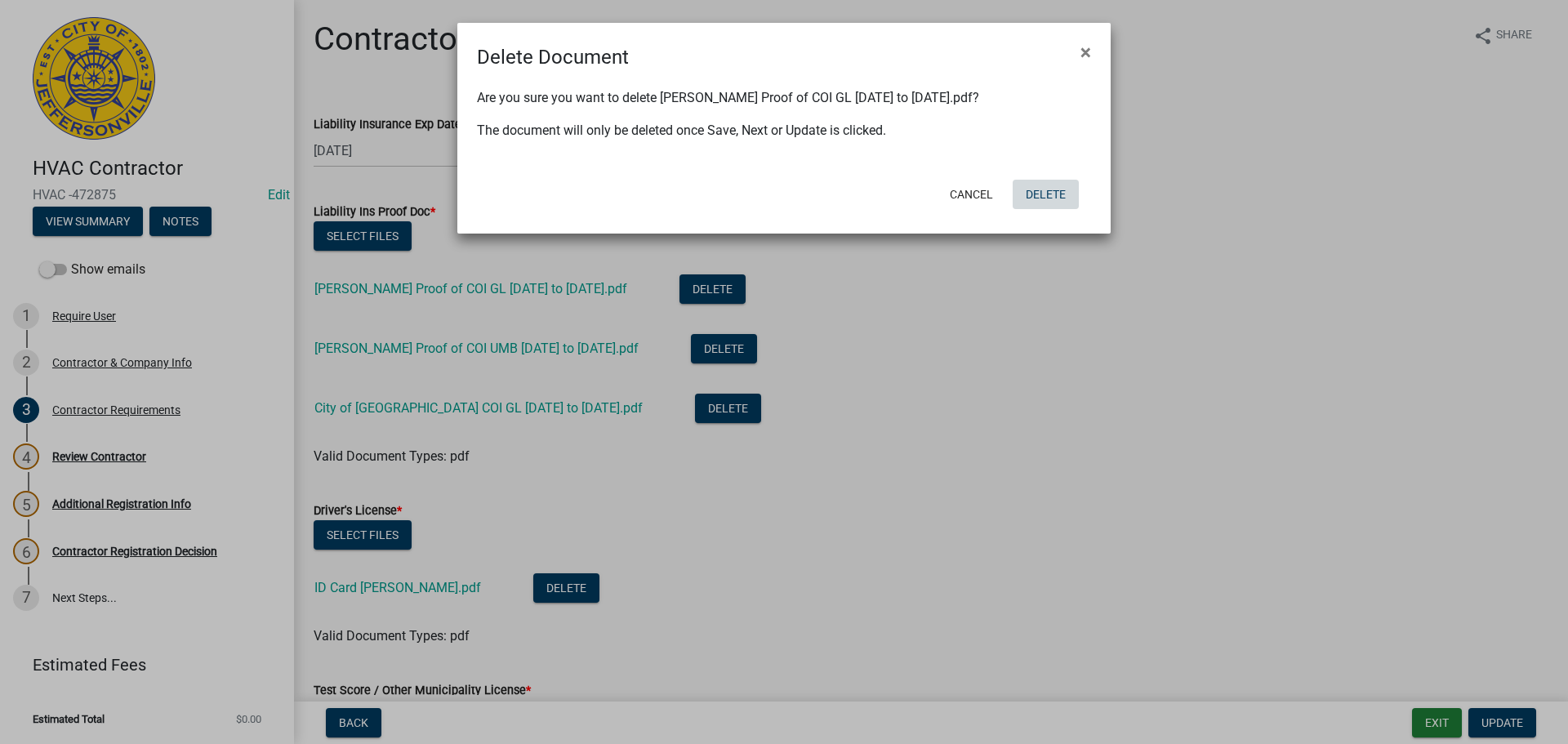
click at [1050, 193] on button "Delete" at bounding box center [1045, 194] width 66 height 29
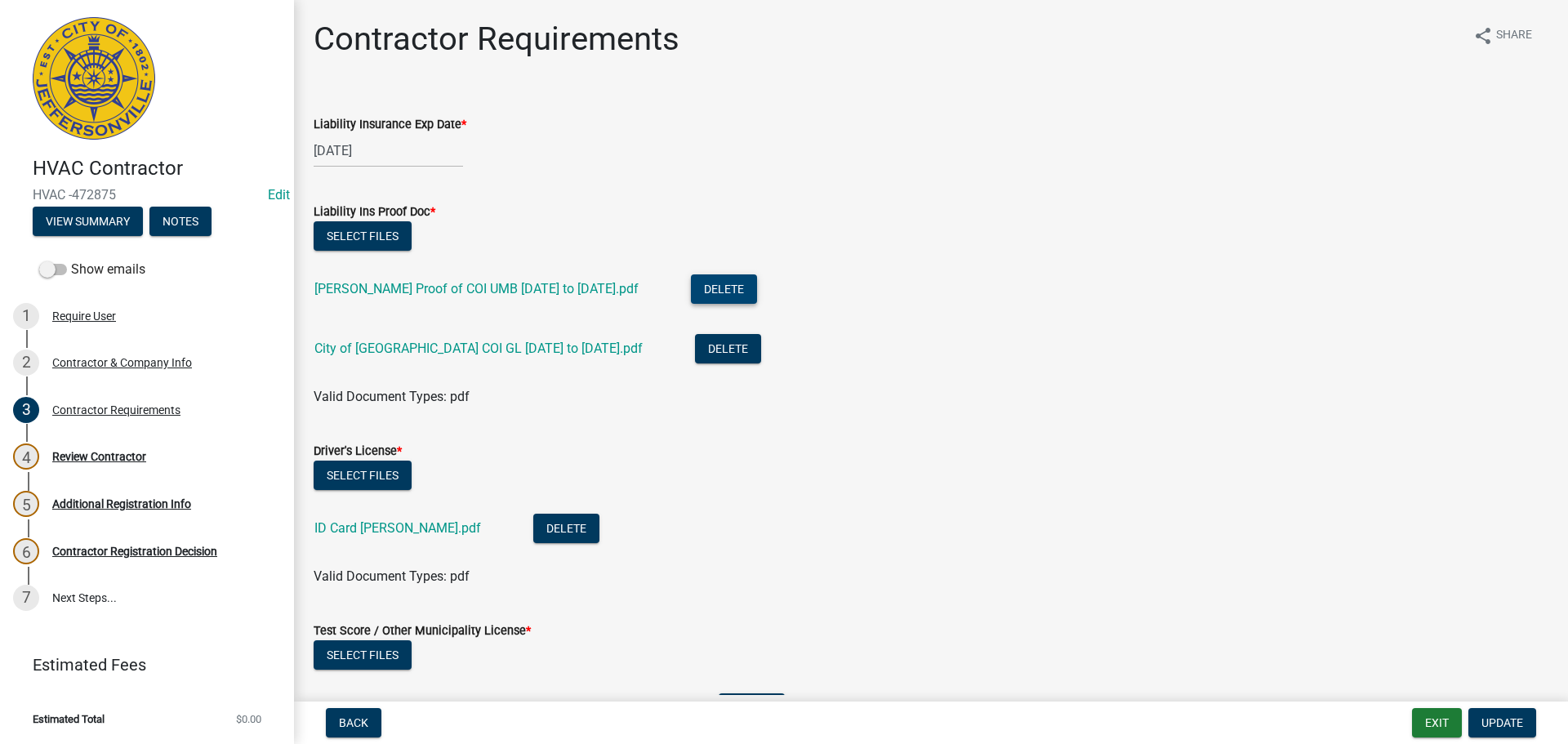
click at [691, 281] on button "Delete" at bounding box center [724, 289] width 66 height 29
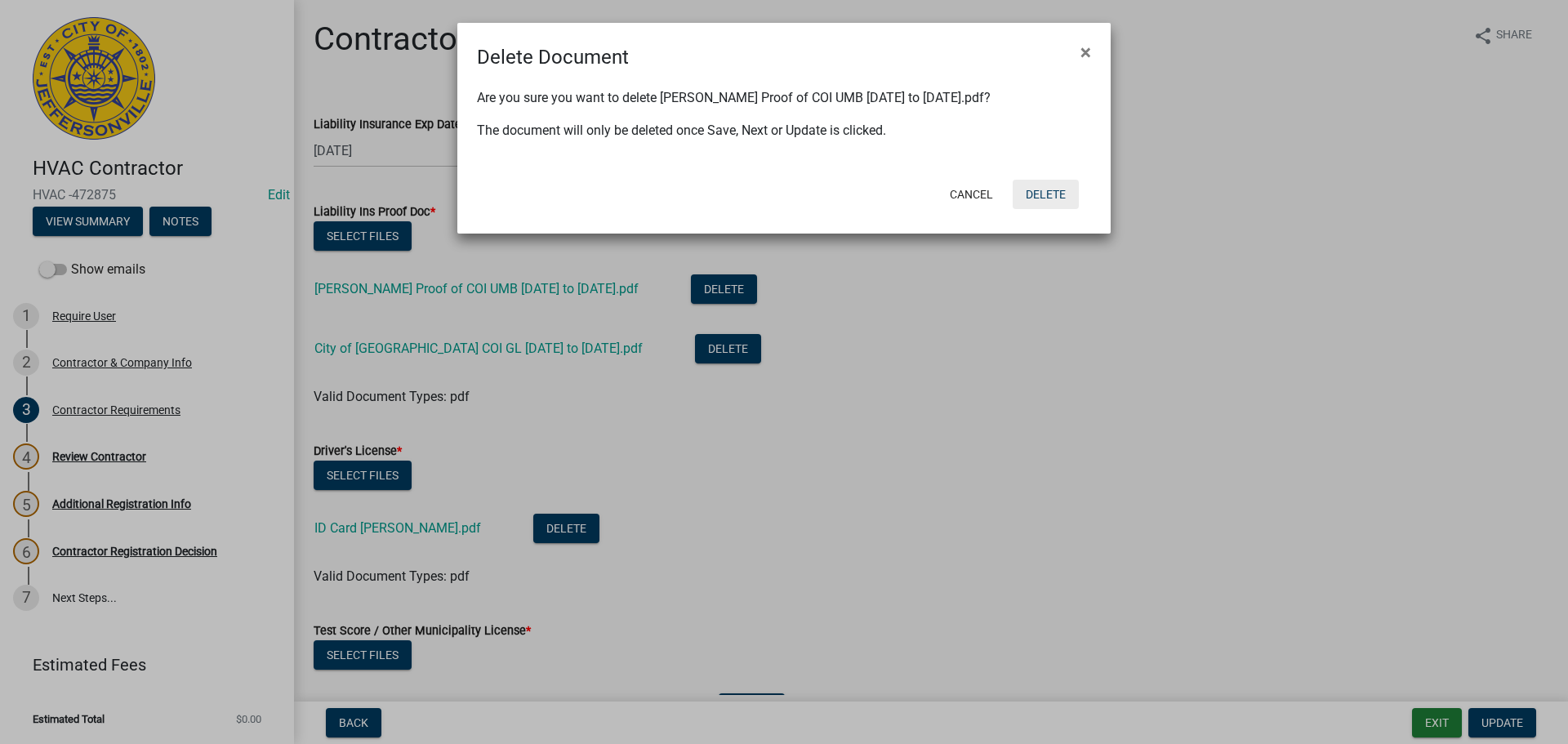
click at [1031, 197] on button "Delete" at bounding box center [1045, 194] width 66 height 29
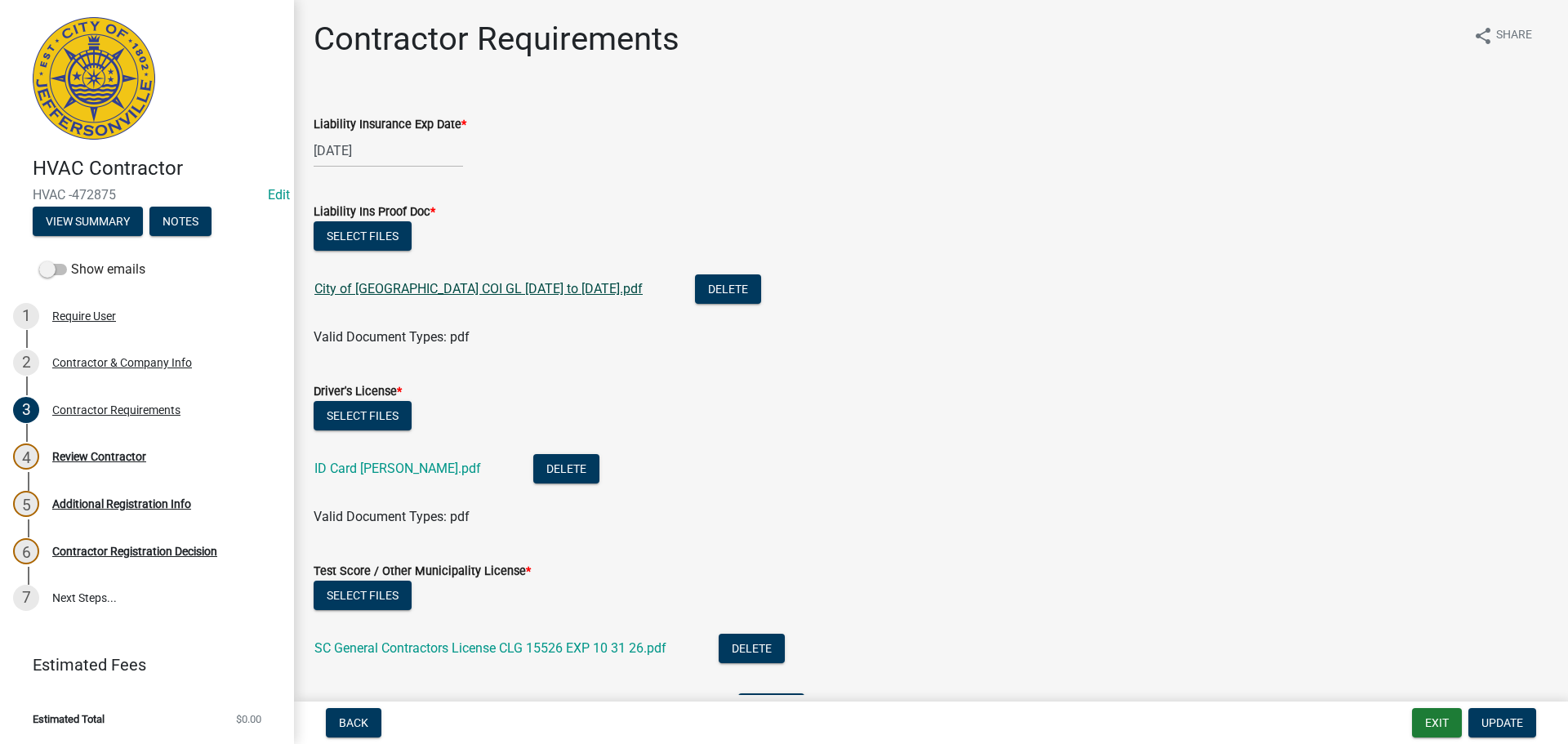
click at [419, 294] on link "City of Jeffersonville COI GL 2025 to 2026.pdf" at bounding box center [478, 289] width 328 height 15
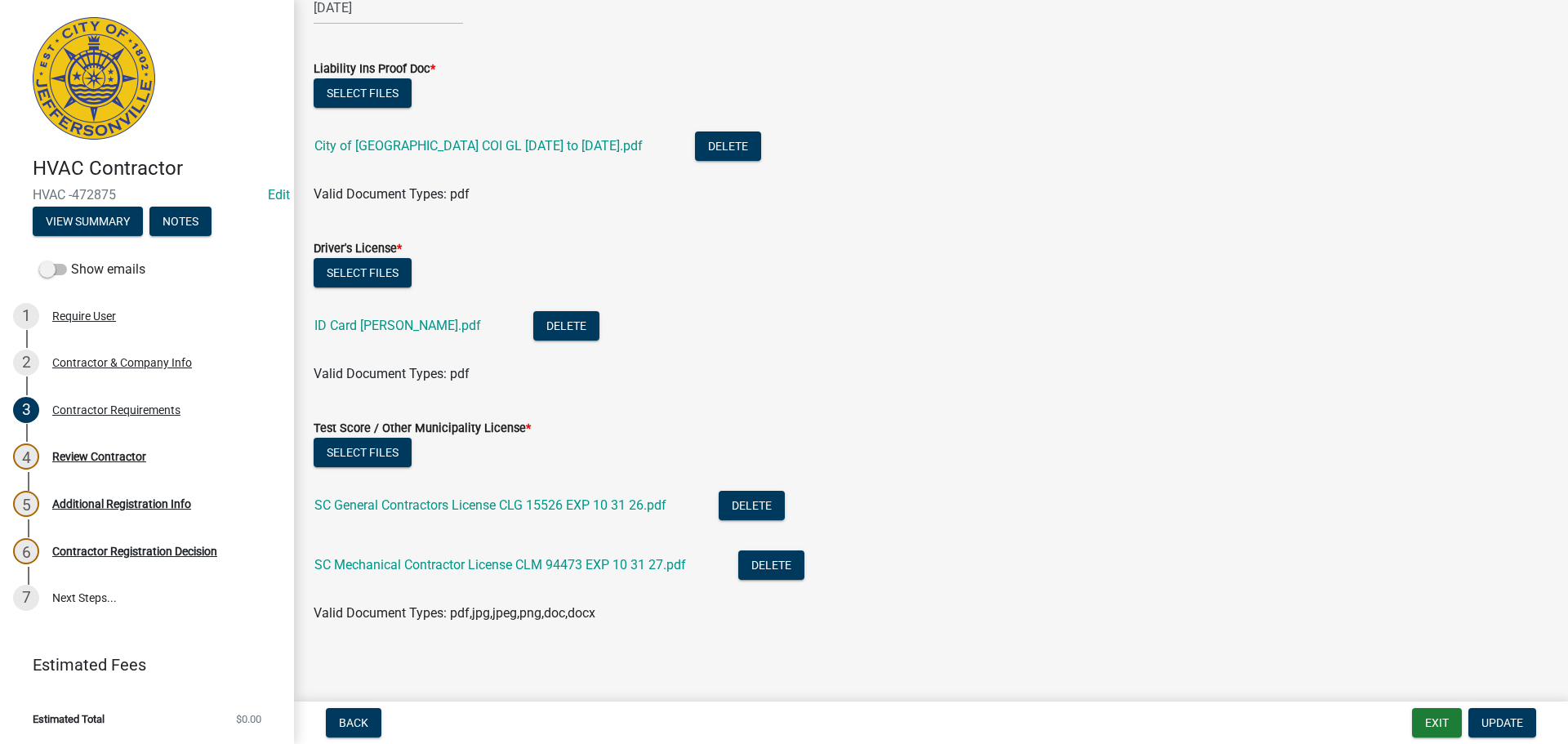
scroll to position [150, 0]
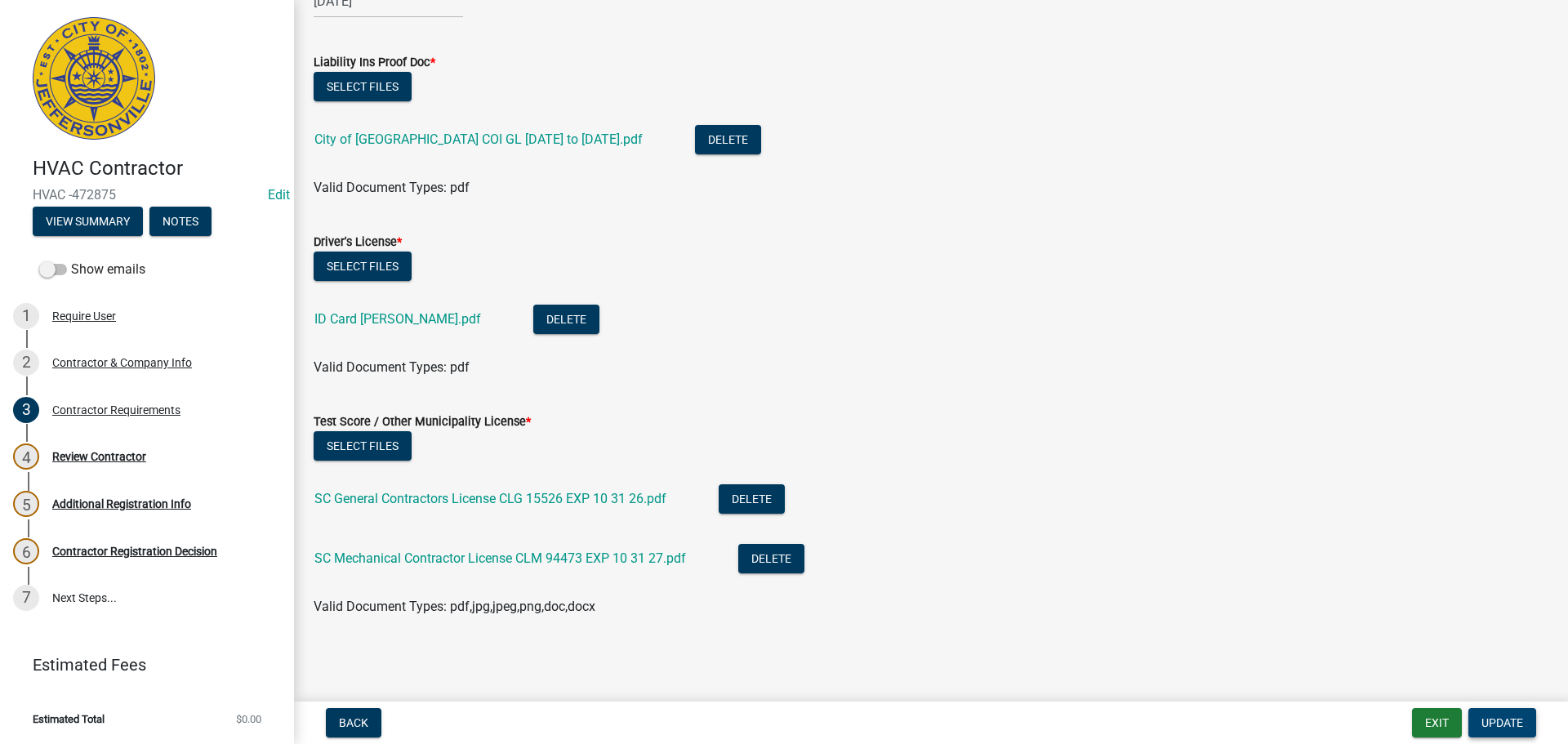
click at [1493, 722] on span "Update" at bounding box center [1501, 723] width 42 height 14
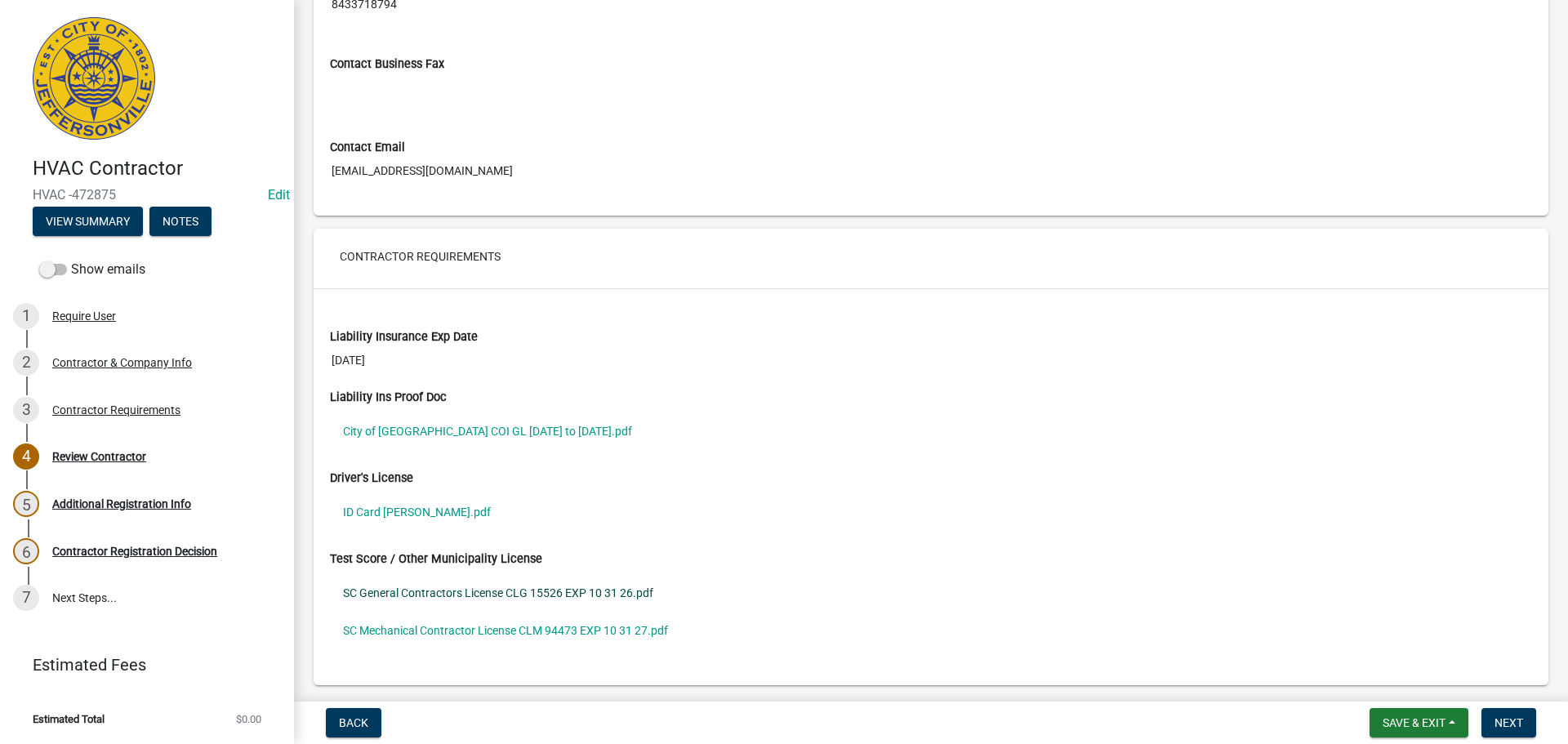
scroll to position [1105, 0]
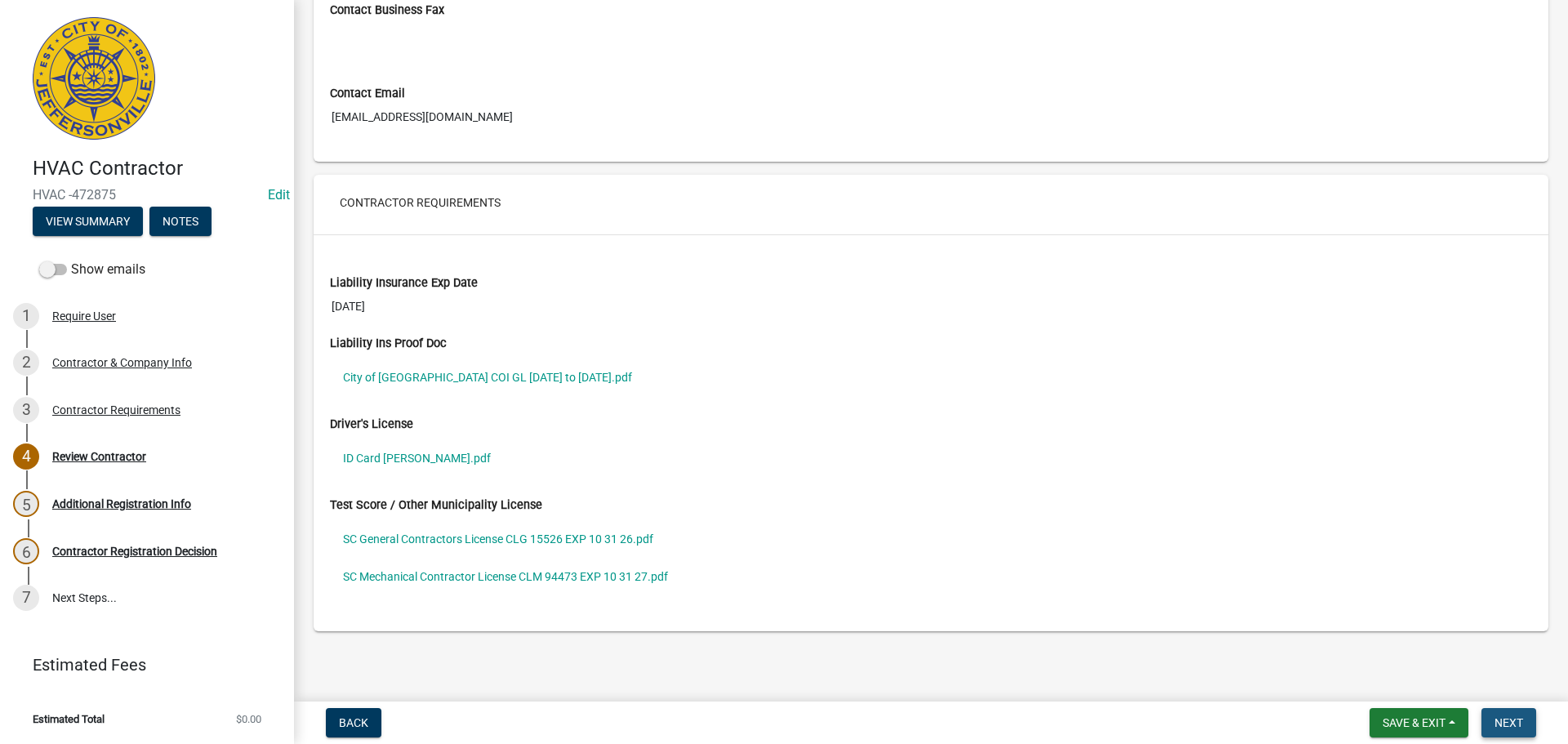
click at [1503, 720] on span "Next" at bounding box center [1508, 723] width 29 height 14
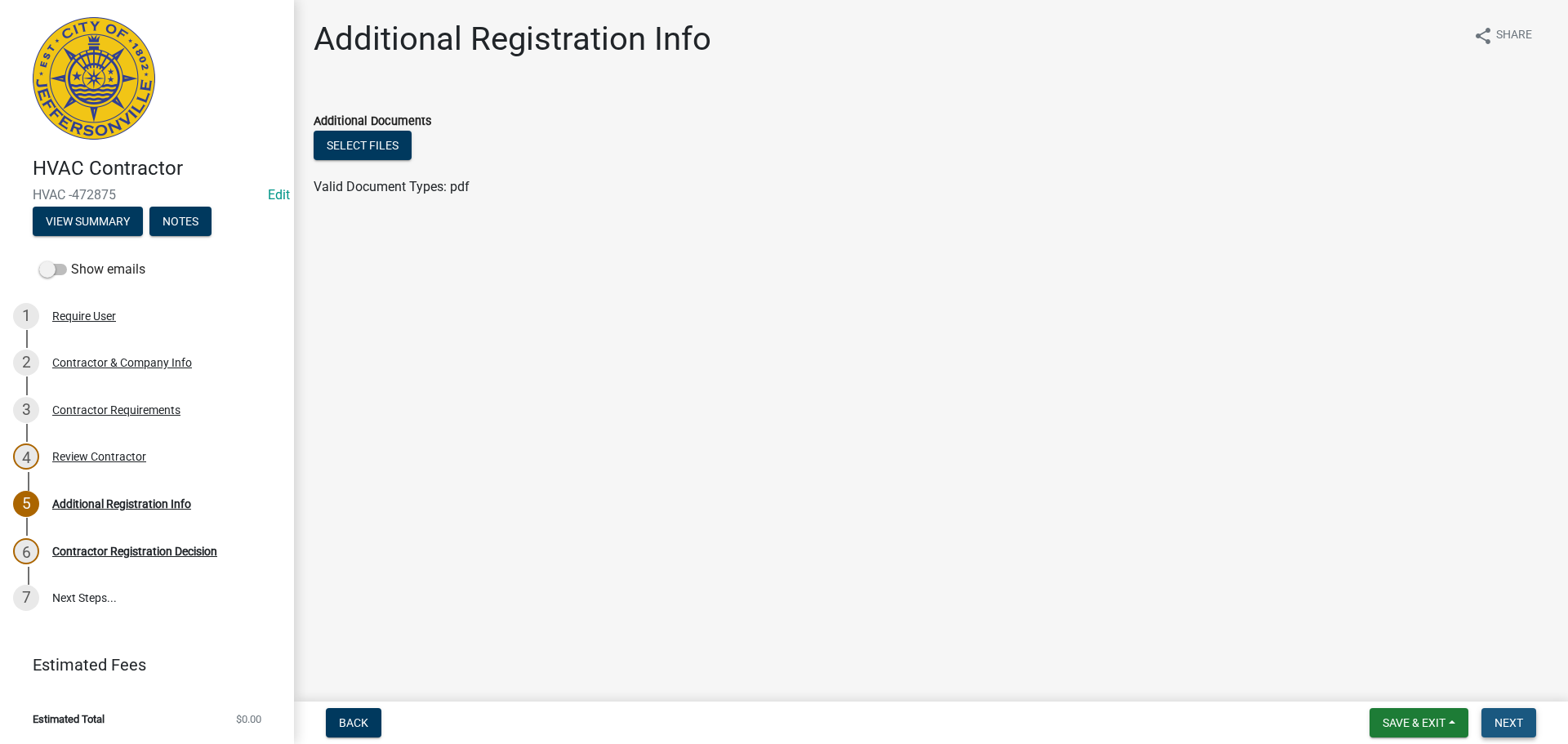
click at [1508, 726] on span "Next" at bounding box center [1508, 723] width 29 height 14
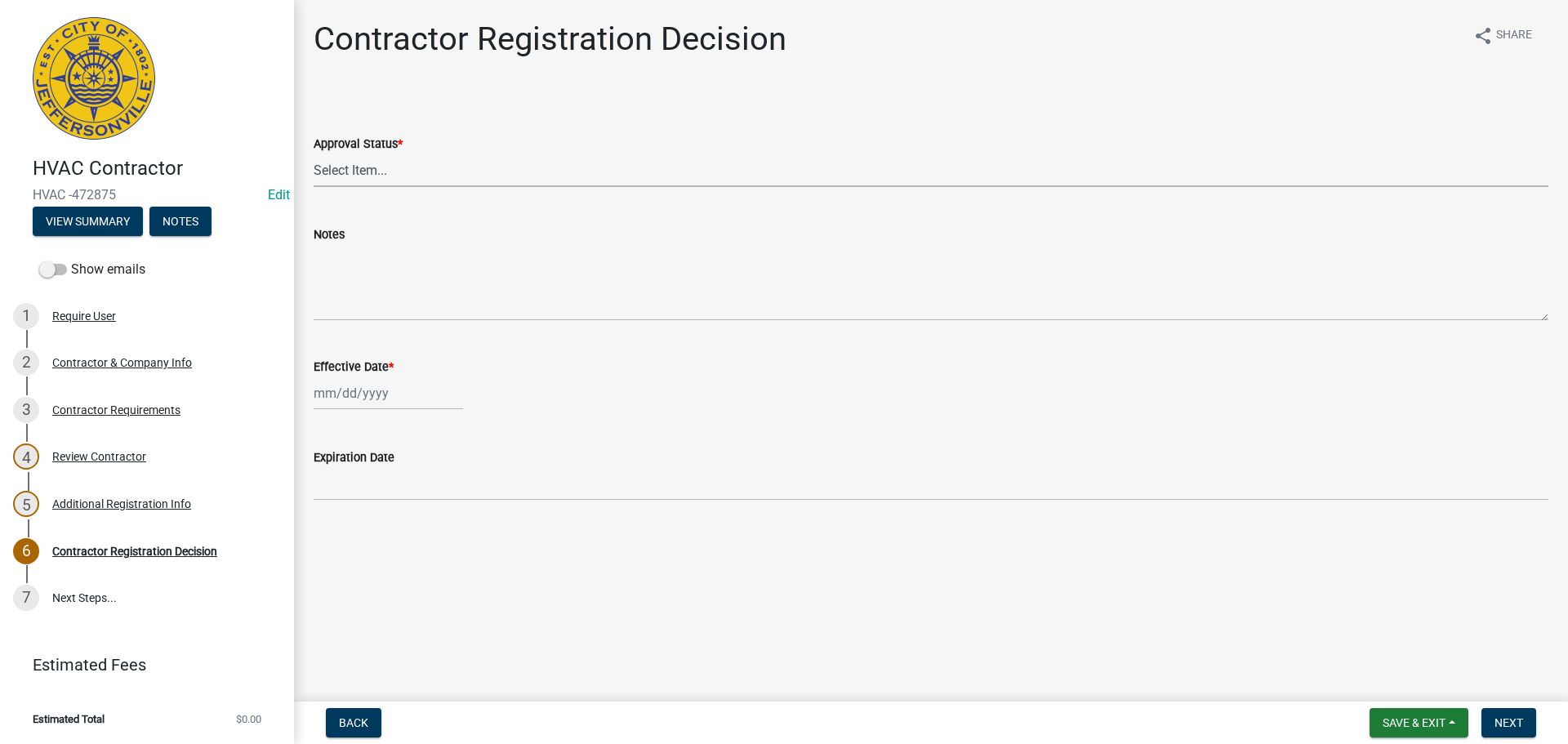
click at [340, 171] on select "Select Item... Approved Denied" at bounding box center [931, 170] width 1235 height 34
click at [314, 154] on select "Select Item... Approved Denied" at bounding box center [931, 170] width 1235 height 34
select select "4b86b809-39dd-4c68-9f3d-fdb3e7050482"
select select "9"
select select "2025"
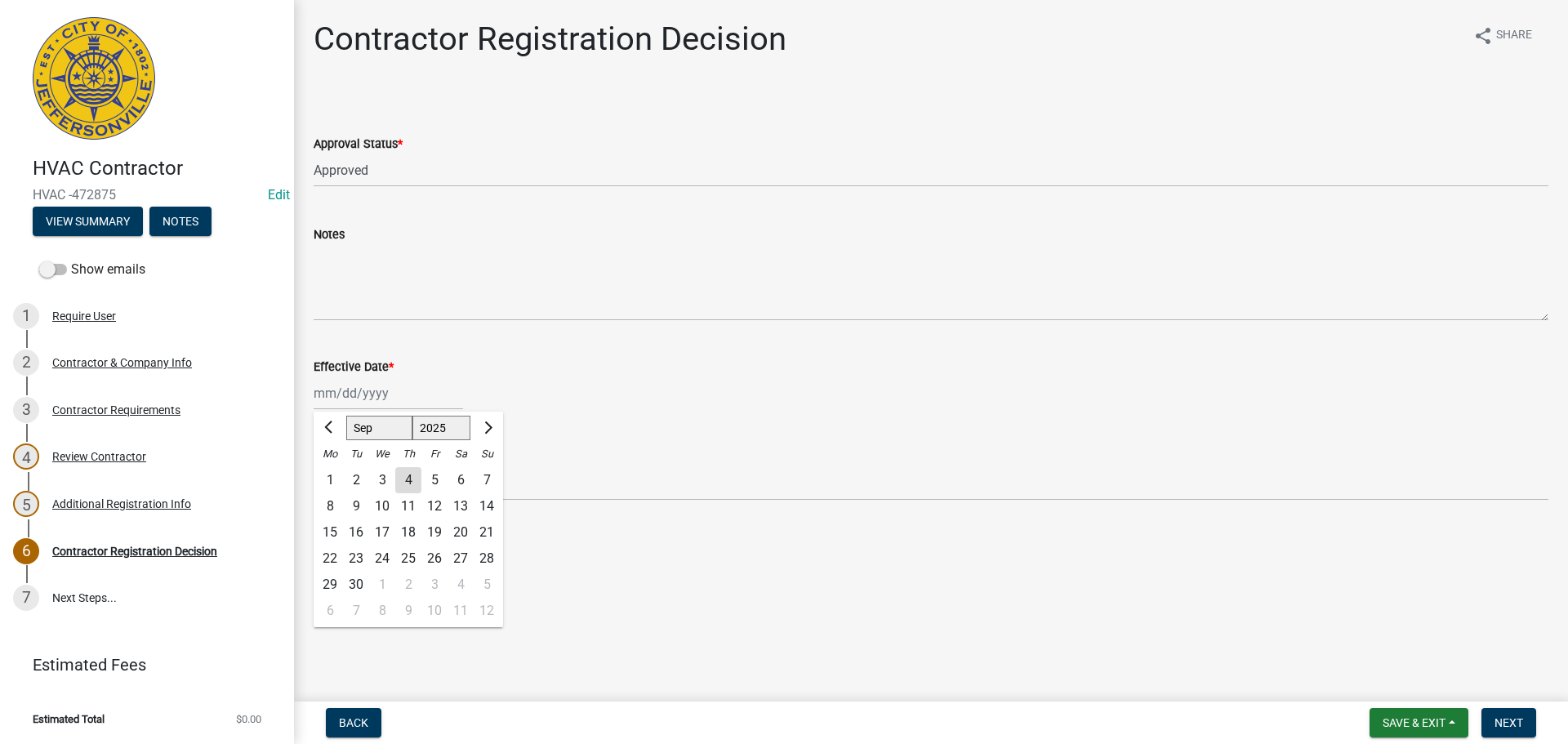
click at [351, 386] on div "Jan Feb Mar Apr May Jun Jul Aug Sep Oct Nov Dec 1525 1526 1527 1528 1529 1530 1…" at bounding box center [388, 393] width 150 height 34
type input "12/04/2024"
click at [556, 458] on div "Expiration Date" at bounding box center [931, 457] width 1235 height 19
click at [349, 398] on div "12/04/2024" at bounding box center [388, 393] width 150 height 34
select select "12"
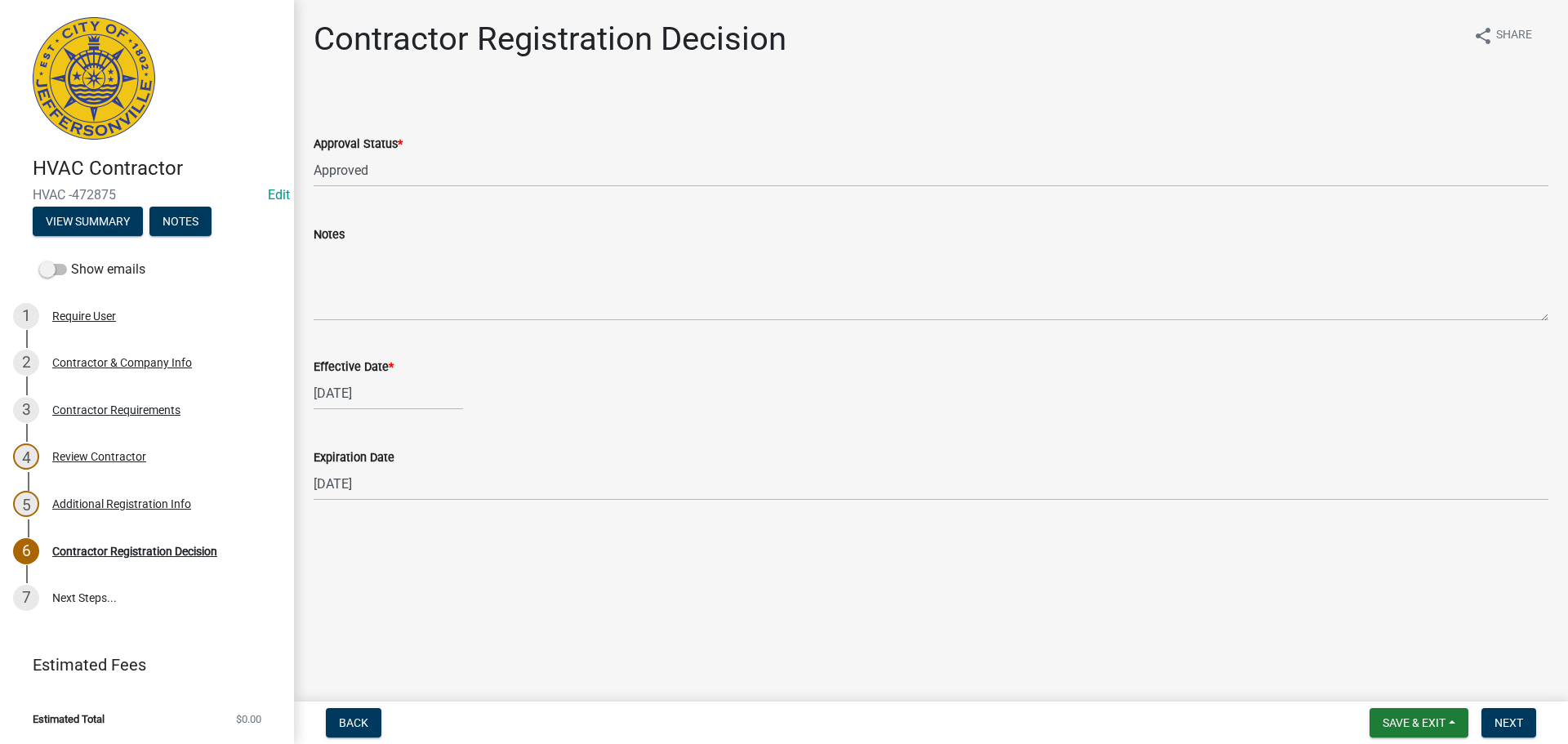
select select "2024"
click at [403, 394] on input "12/04/2024" at bounding box center [388, 393] width 150 height 34
click at [334, 422] on button "Previous month" at bounding box center [329, 427] width 19 height 26
select select "11"
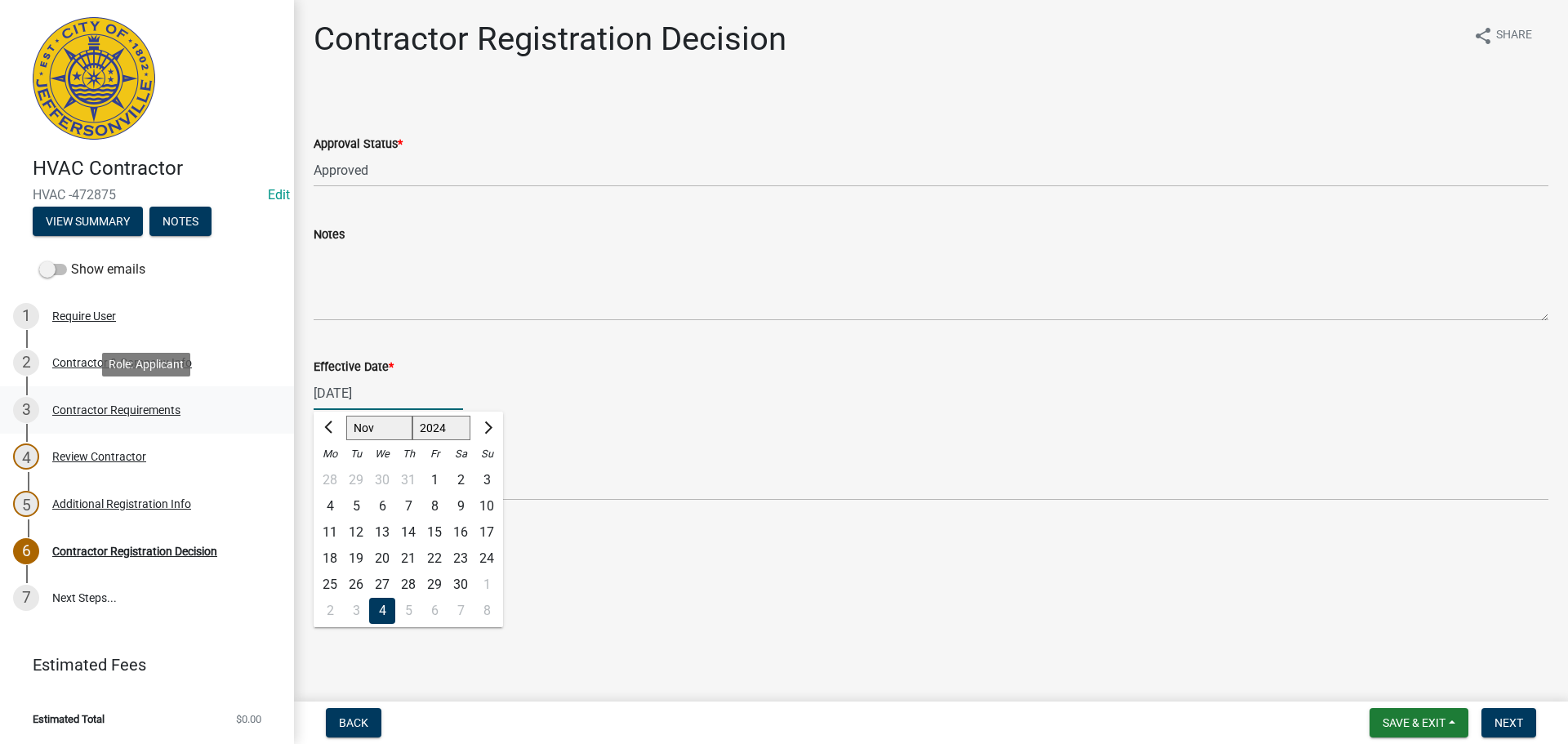
drag, startPoint x: 387, startPoint y: 393, endPoint x: 276, endPoint y: 387, distance: 111.2
click at [276, 387] on div "HVAC Contractor HVAC -472875 Edit View Summary Notes Show emails 1 Require User…" at bounding box center [784, 372] width 1568 height 744
type input "09/04/2025"
click at [745, 345] on div "Effective Date * 09/04/2025 Jan Feb Mar Apr May Jun Jul Aug Sep Oct Nov Dec 152…" at bounding box center [931, 372] width 1235 height 76
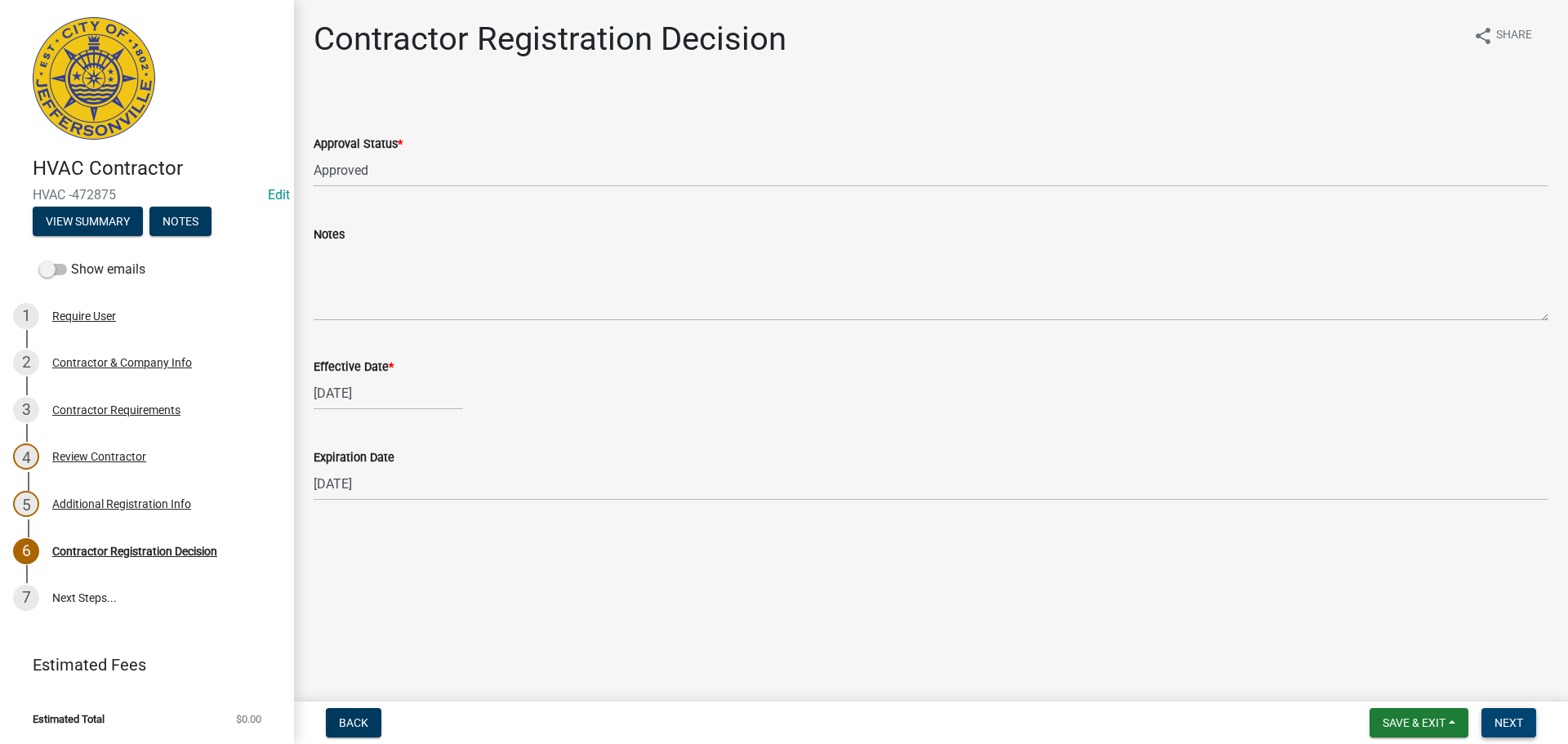
click at [1504, 716] on span "Next" at bounding box center [1508, 723] width 29 height 14
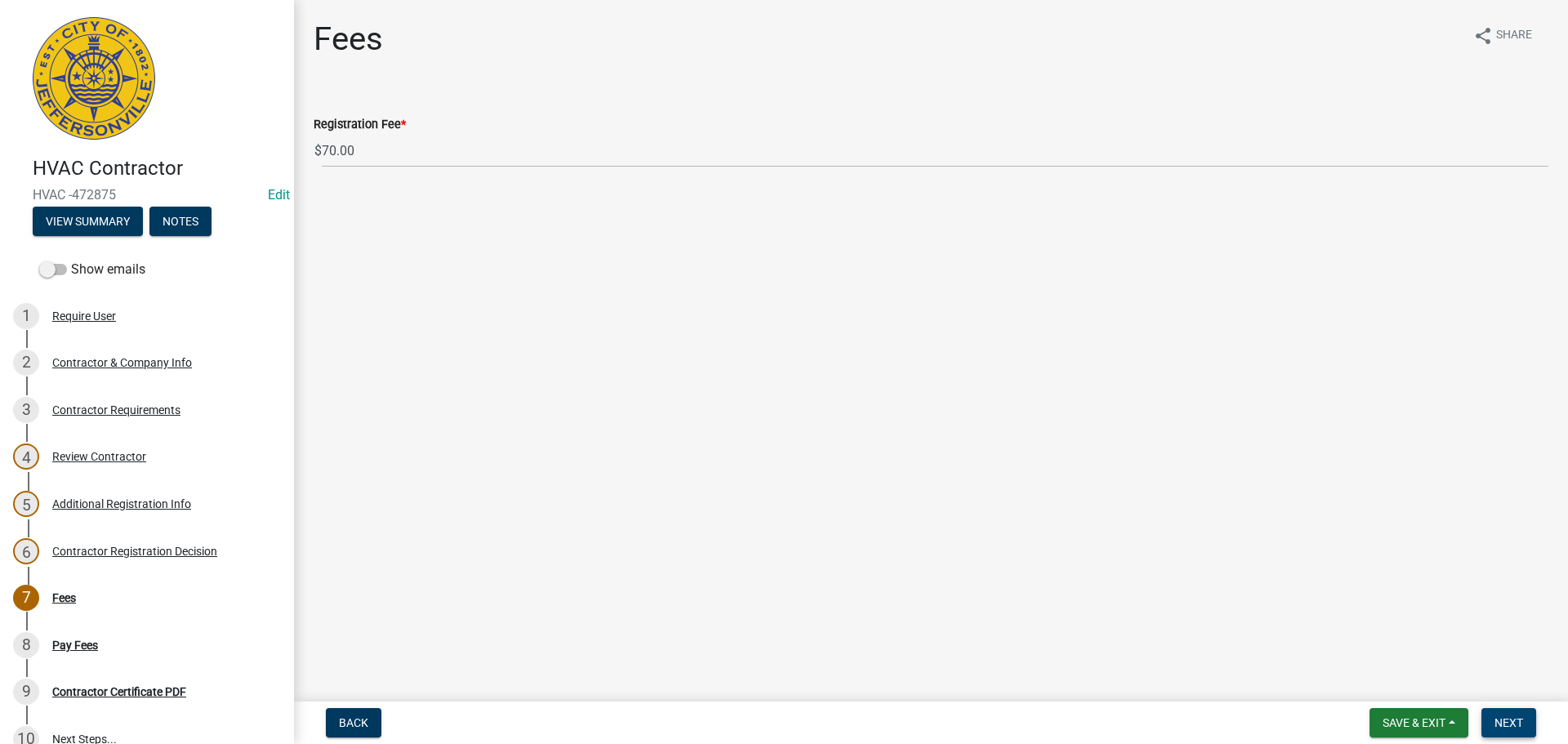
click at [1489, 715] on button "Next" at bounding box center [1508, 723] width 55 height 29
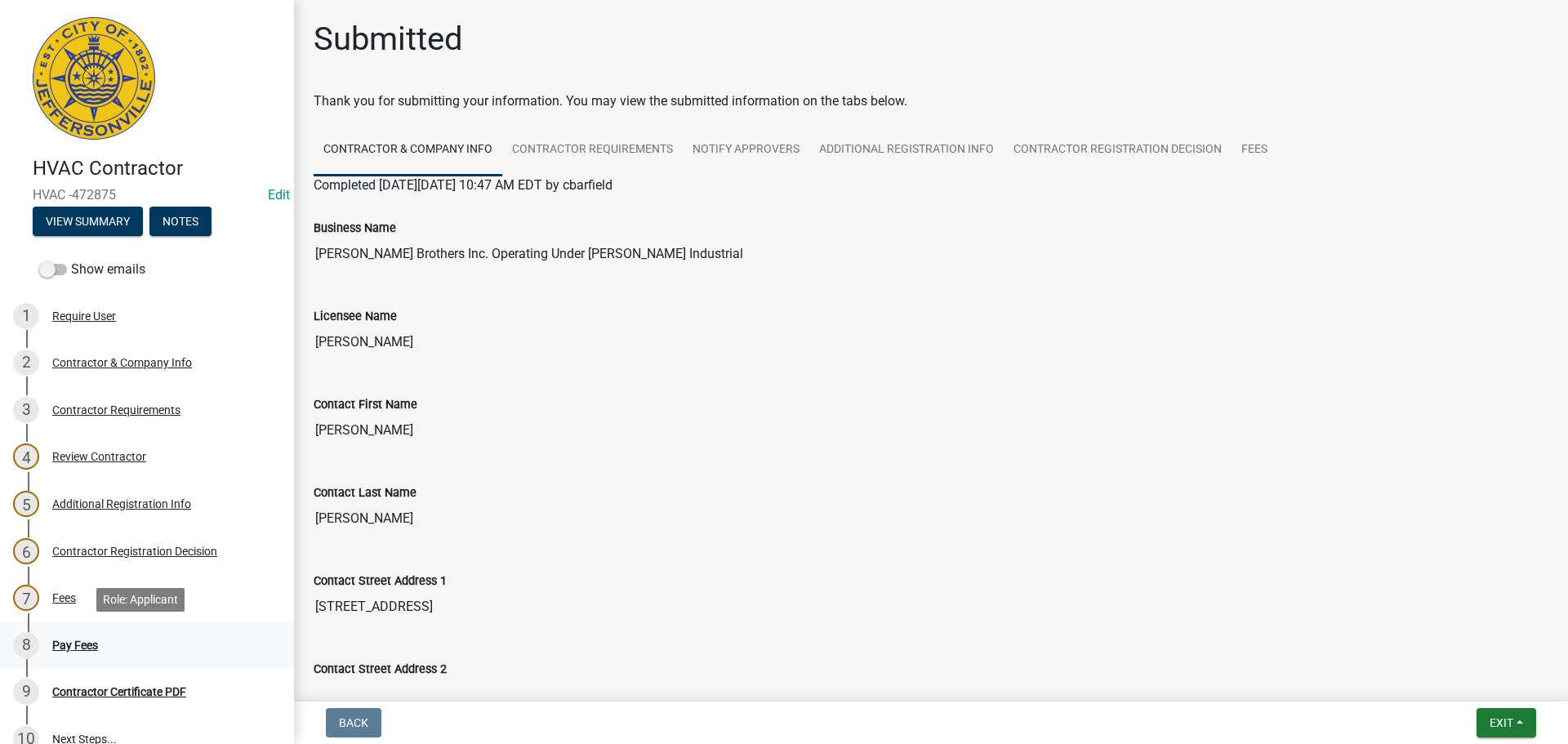
click at [74, 647] on div "Pay Fees" at bounding box center [74, 645] width 45 height 12
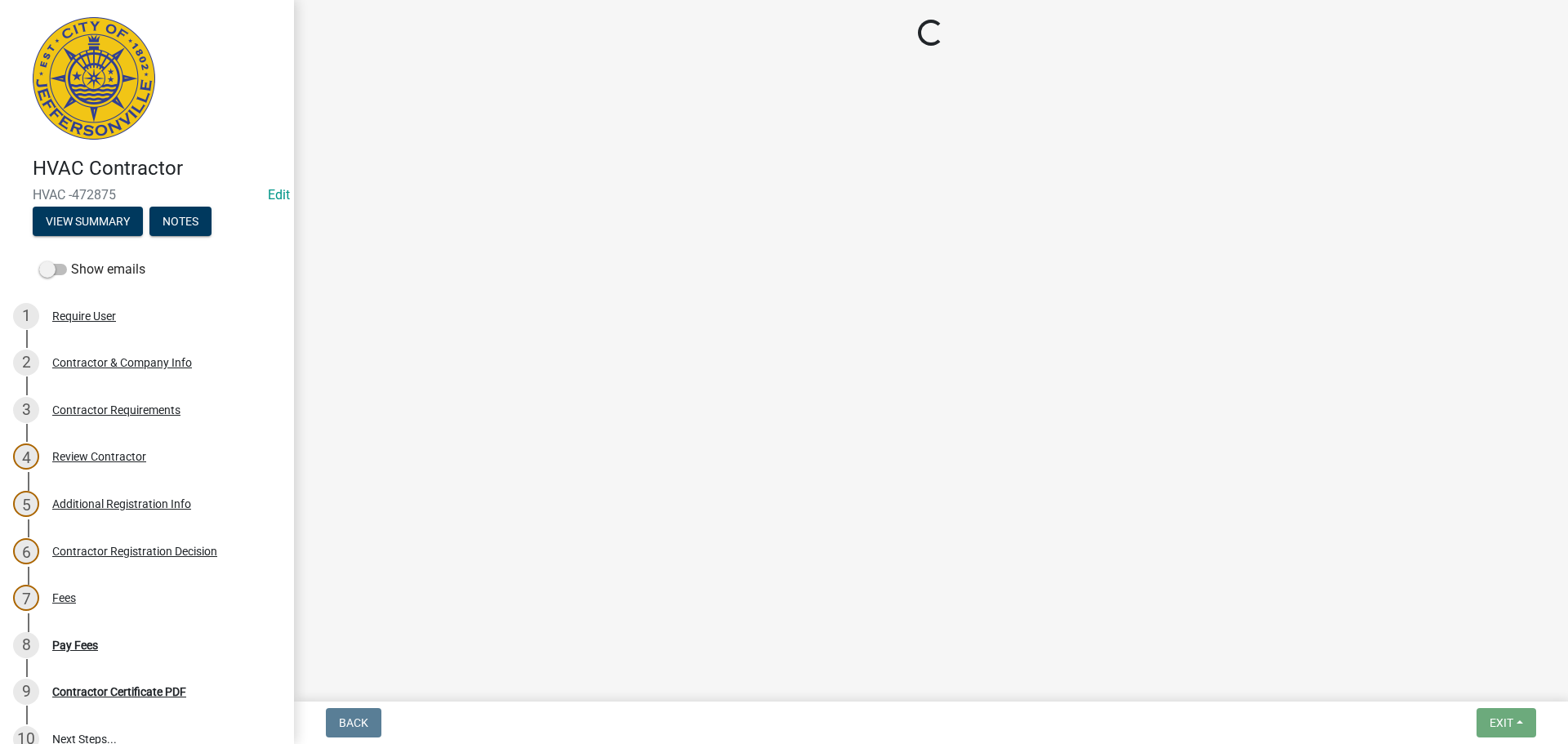
select select "3: 3"
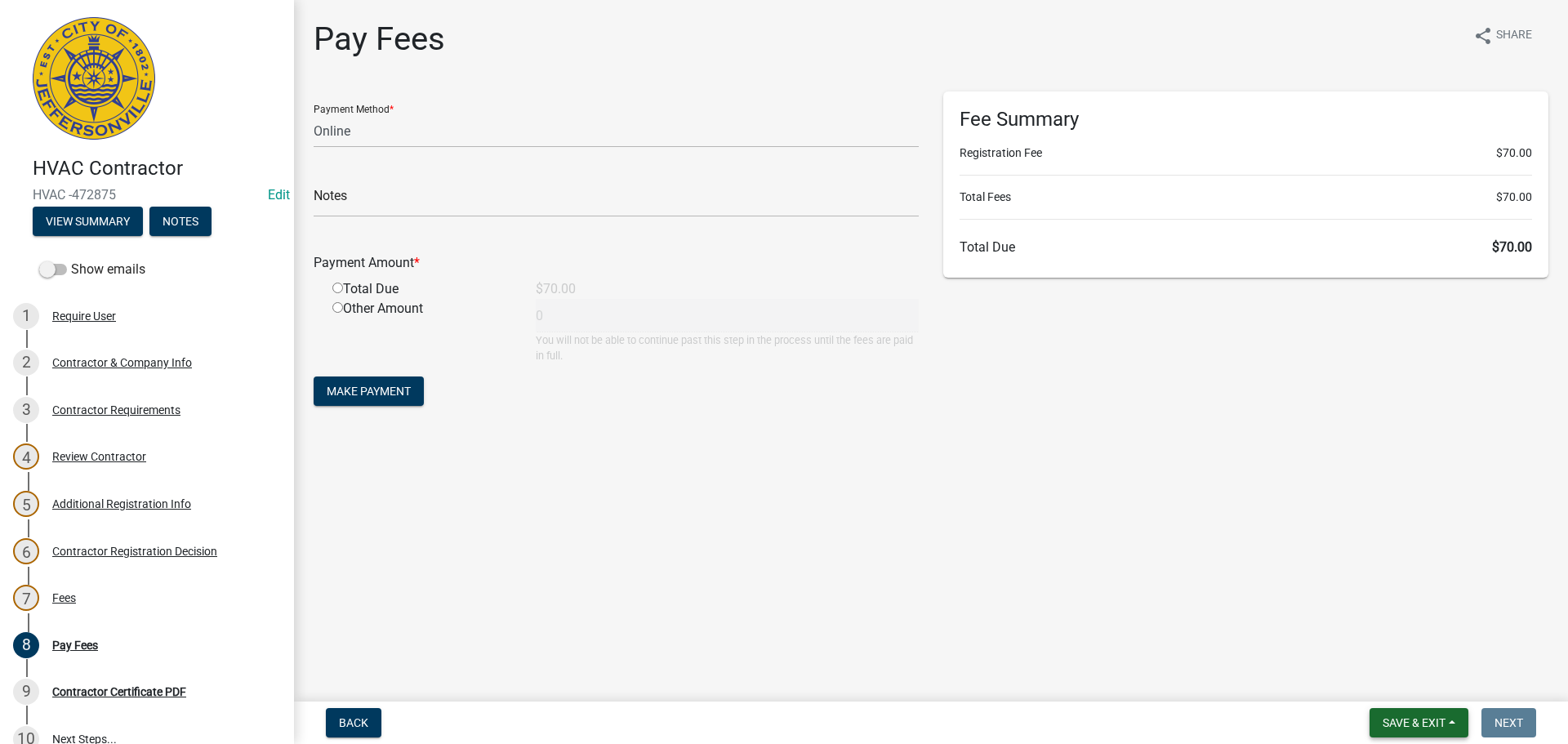
click at [1415, 725] on span "Save & Exit" at bounding box center [1413, 723] width 63 height 14
click at [1411, 688] on button "Save & Exit" at bounding box center [1402, 680] width 130 height 40
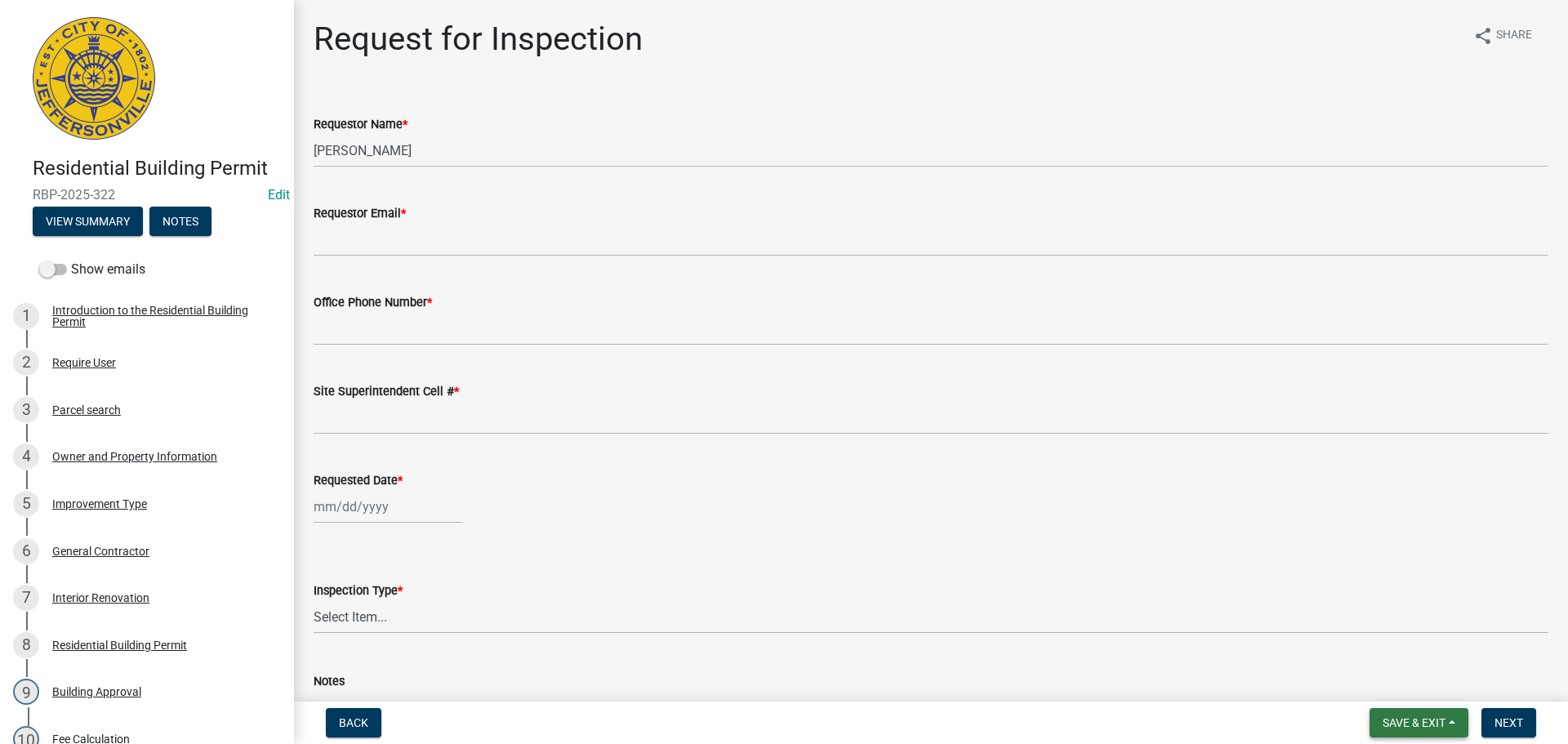
click at [1402, 720] on span "Save & Exit" at bounding box center [1413, 723] width 63 height 14
click at [1384, 684] on button "Save & Exit" at bounding box center [1402, 680] width 130 height 40
